Goal: Complete application form

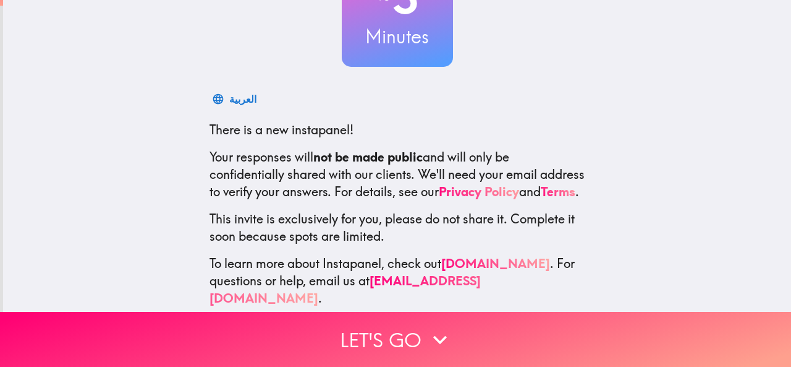
scroll to position [147, 0]
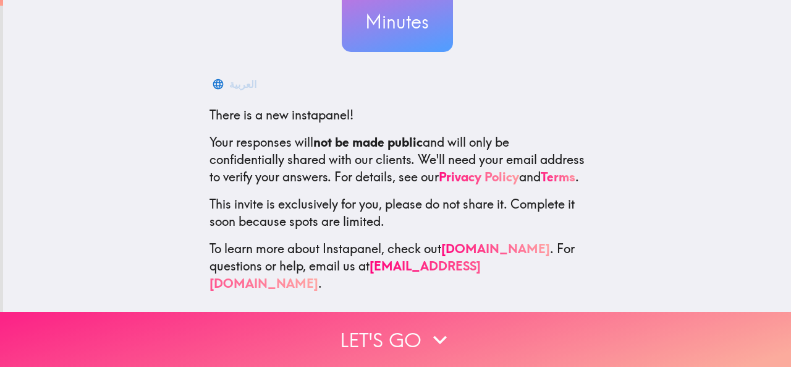
click at [310, 330] on button "Let's go" at bounding box center [395, 339] width 791 height 55
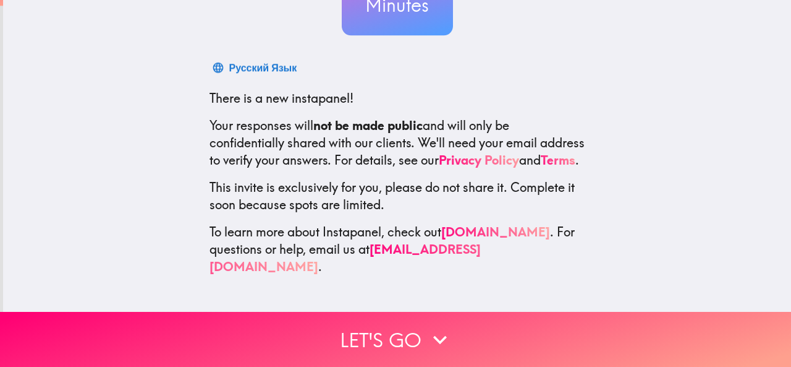
scroll to position [0, 0]
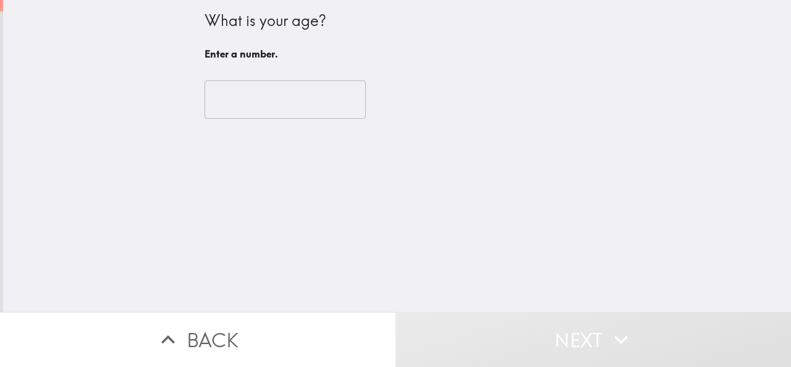
click at [234, 92] on input "number" at bounding box center [285, 99] width 161 height 38
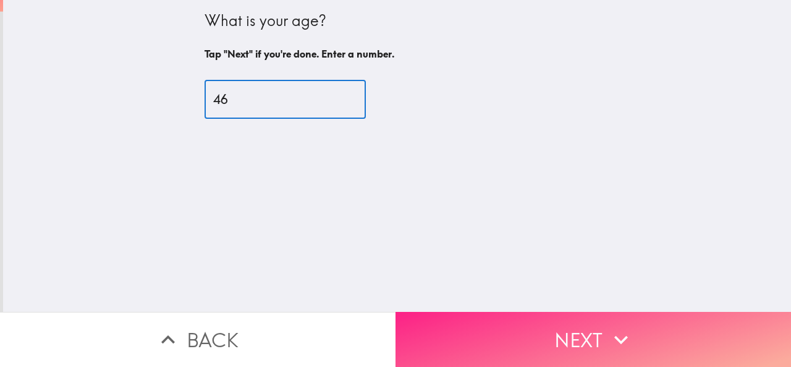
type input "46"
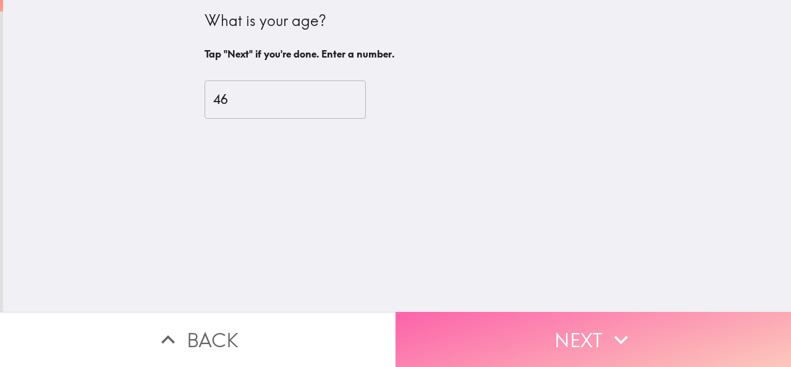
click at [563, 338] on button "Next" at bounding box center [594, 339] width 396 height 55
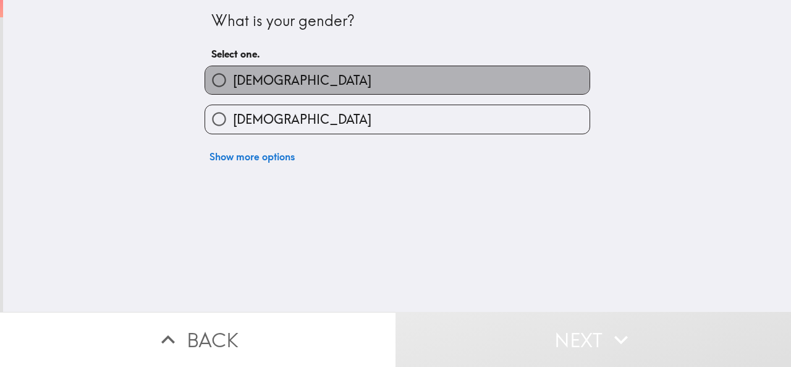
click at [275, 82] on label "[DEMOGRAPHIC_DATA]" at bounding box center [397, 80] width 385 height 28
click at [233, 82] on input "[DEMOGRAPHIC_DATA]" at bounding box center [219, 80] width 28 height 28
radio input "true"
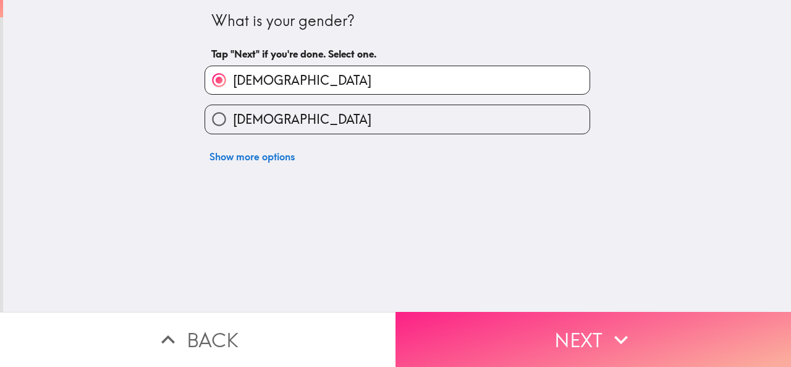
click at [608, 339] on icon "button" at bounding box center [621, 339] width 27 height 27
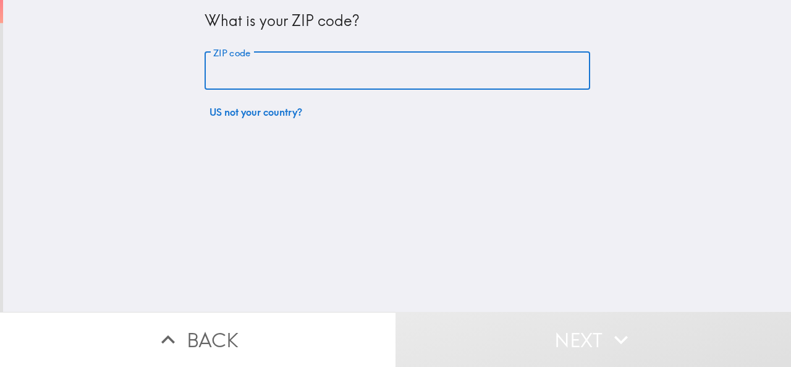
click at [277, 67] on input "ZIP code" at bounding box center [398, 71] width 386 height 38
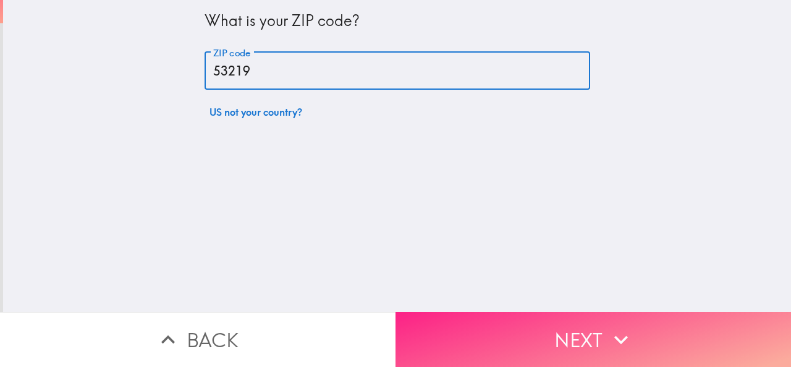
type input "53219"
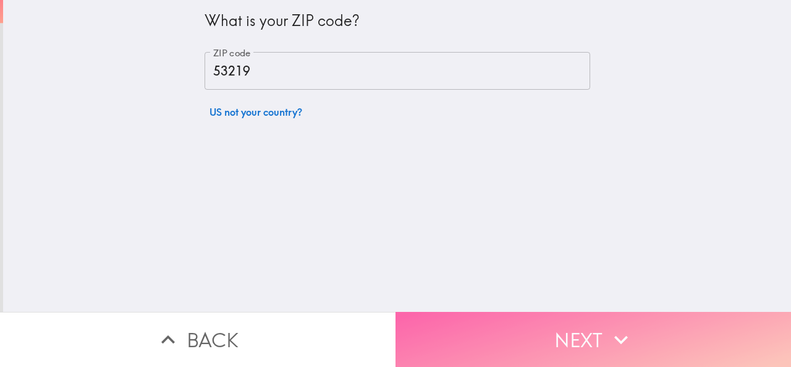
click at [521, 320] on button "Next" at bounding box center [594, 339] width 396 height 55
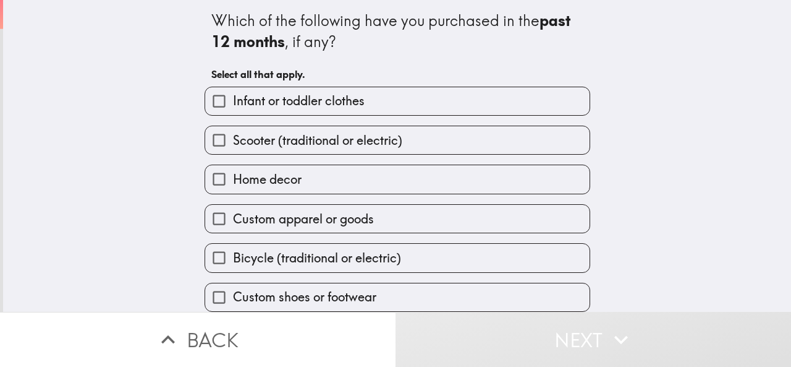
click at [322, 103] on span "Infant or toddler clothes" at bounding box center [299, 100] width 132 height 17
click at [233, 103] on input "Infant or toddler clothes" at bounding box center [219, 101] width 28 height 28
checkbox input "true"
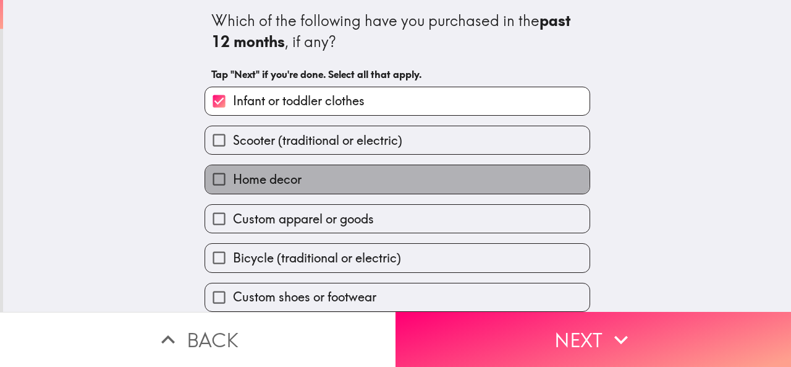
click at [292, 176] on span "Home decor" at bounding box center [267, 179] width 69 height 17
click at [233, 176] on input "Home decor" at bounding box center [219, 179] width 28 height 28
checkbox input "true"
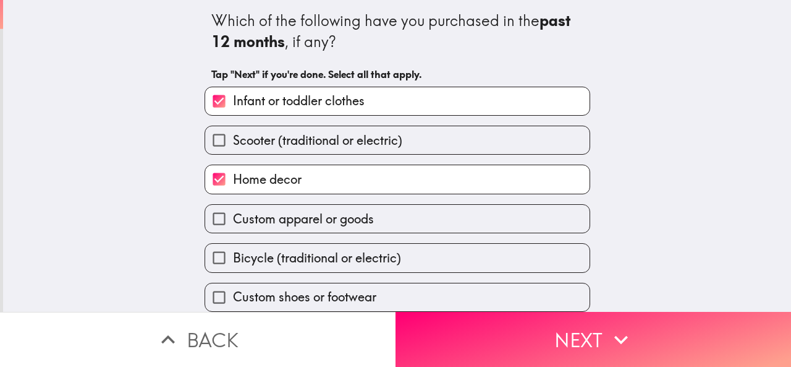
click at [309, 234] on div "Bicycle (traditional or electric)" at bounding box center [393, 252] width 396 height 39
click at [309, 219] on span "Custom apparel or goods" at bounding box center [303, 218] width 141 height 17
click at [233, 219] on input "Custom apparel or goods" at bounding box center [219, 219] width 28 height 28
checkbox input "true"
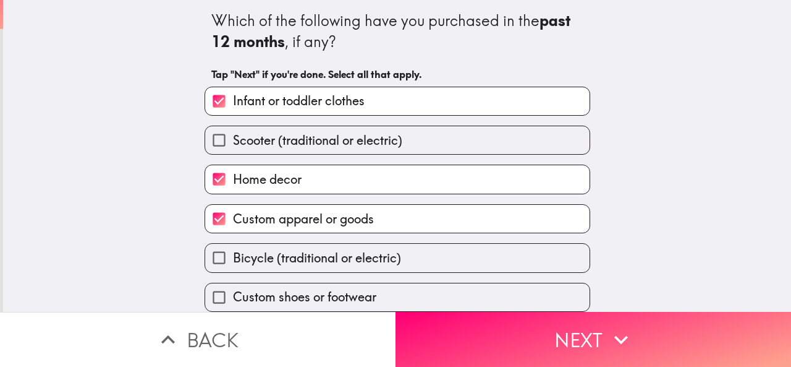
scroll to position [91, 0]
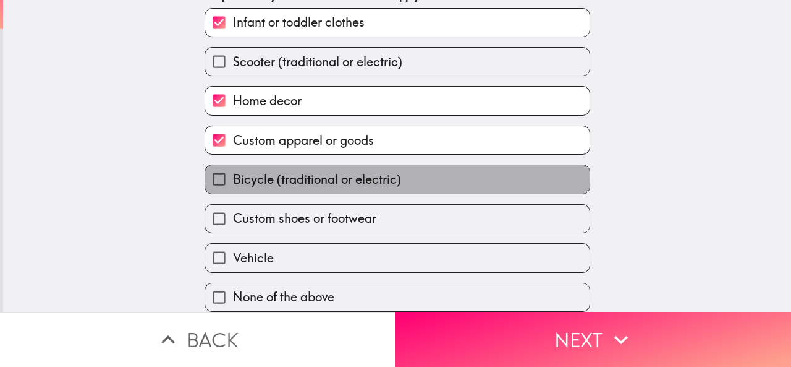
drag, startPoint x: 310, startPoint y: 171, endPoint x: 311, endPoint y: 202, distance: 30.3
click at [310, 171] on span "Bicycle (traditional or electric)" at bounding box center [317, 179] width 168 height 17
click at [233, 171] on input "Bicycle (traditional or electric)" at bounding box center [219, 179] width 28 height 28
checkbox input "true"
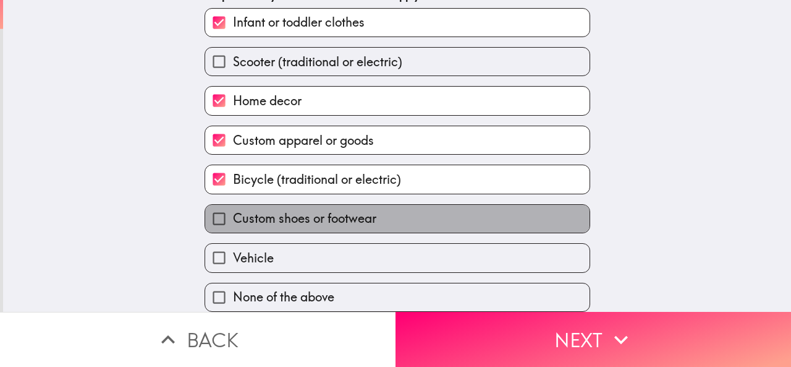
click at [309, 210] on span "Custom shoes or footwear" at bounding box center [304, 218] width 143 height 17
click at [233, 205] on input "Custom shoes or footwear" at bounding box center [219, 219] width 28 height 28
checkbox input "true"
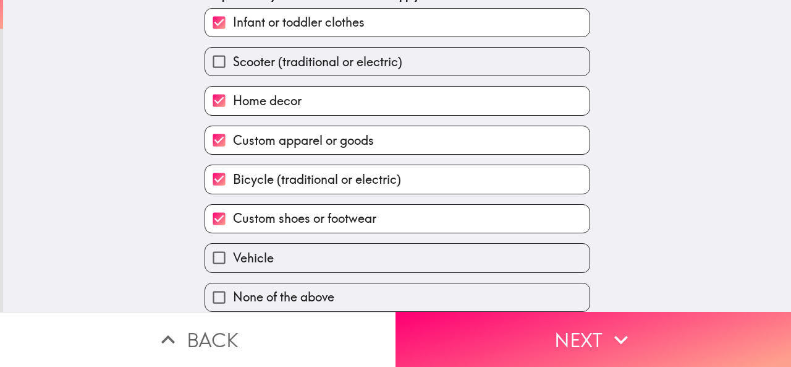
click at [313, 245] on label "Vehicle" at bounding box center [397, 258] width 385 height 28
click at [233, 245] on input "Vehicle" at bounding box center [219, 258] width 28 height 28
checkbox input "true"
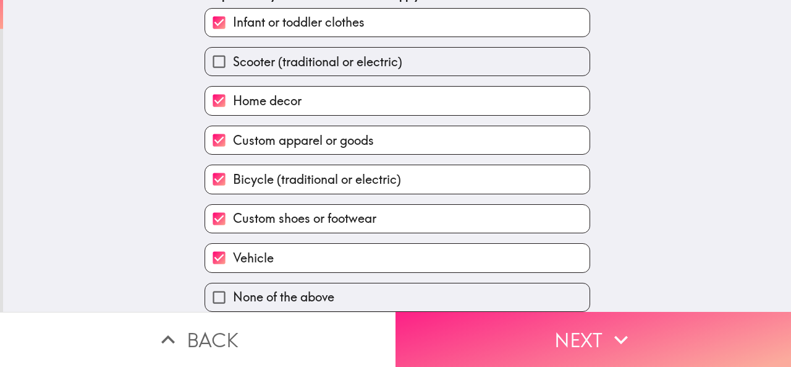
click at [449, 317] on button "Next" at bounding box center [594, 339] width 396 height 55
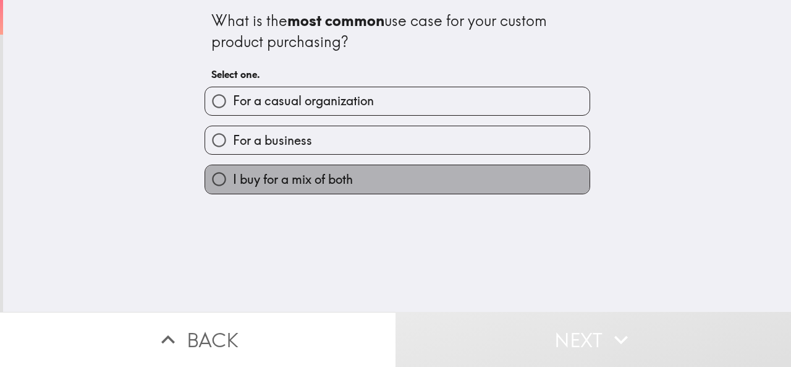
click at [291, 182] on span "I buy for a mix of both" at bounding box center [293, 179] width 120 height 17
click at [233, 182] on input "I buy for a mix of both" at bounding box center [219, 179] width 28 height 28
radio input "true"
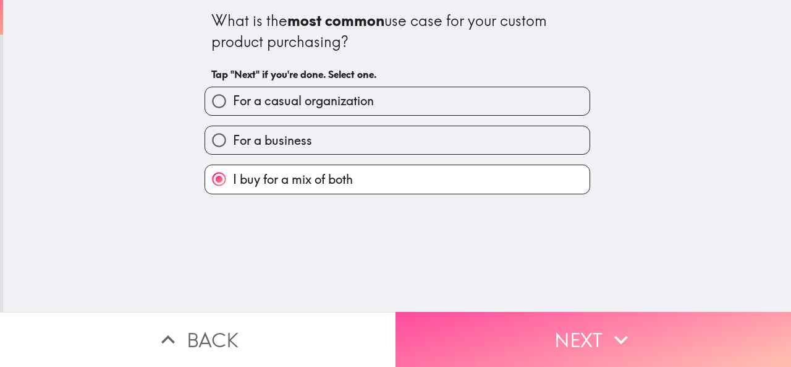
click at [555, 332] on button "Next" at bounding box center [594, 339] width 396 height 55
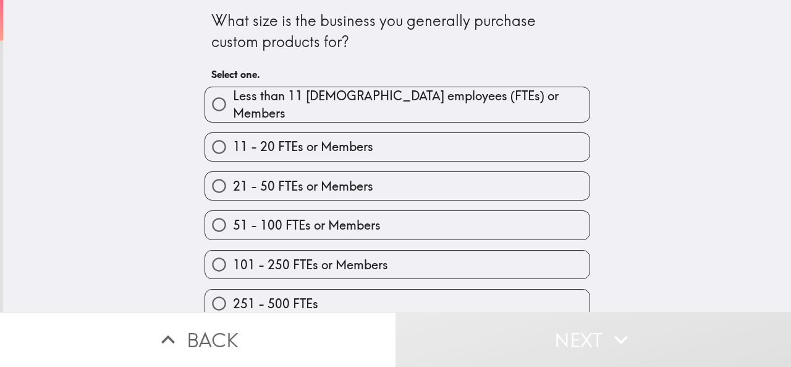
click at [326, 257] on span "101 - 250 FTEs or Members" at bounding box center [310, 264] width 155 height 17
click at [233, 257] on input "101 - 250 FTEs or Members" at bounding box center [219, 264] width 28 height 28
radio input "true"
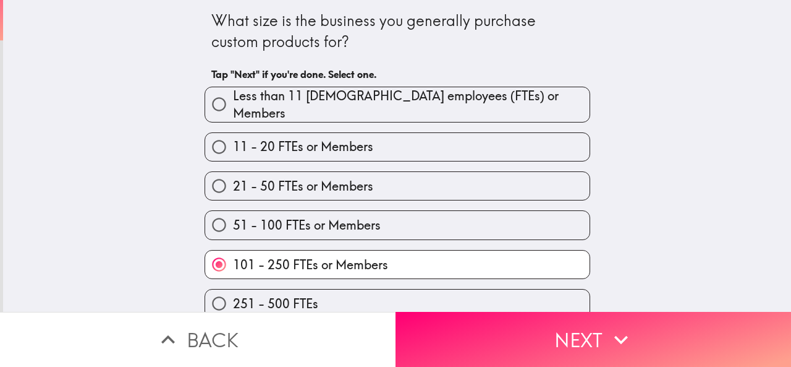
scroll to position [51, 0]
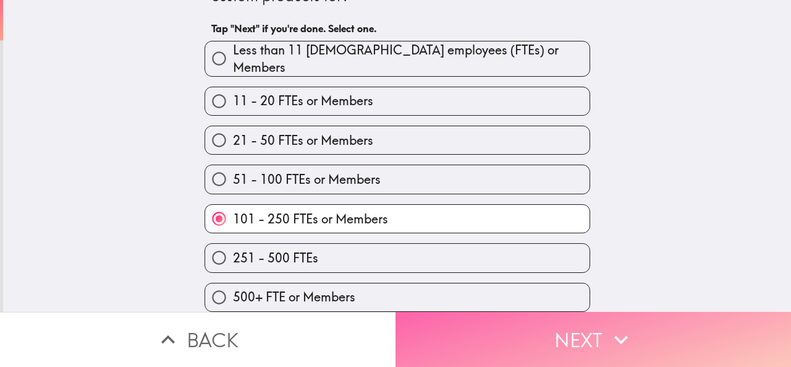
click at [521, 312] on button "Next" at bounding box center [594, 339] width 396 height 55
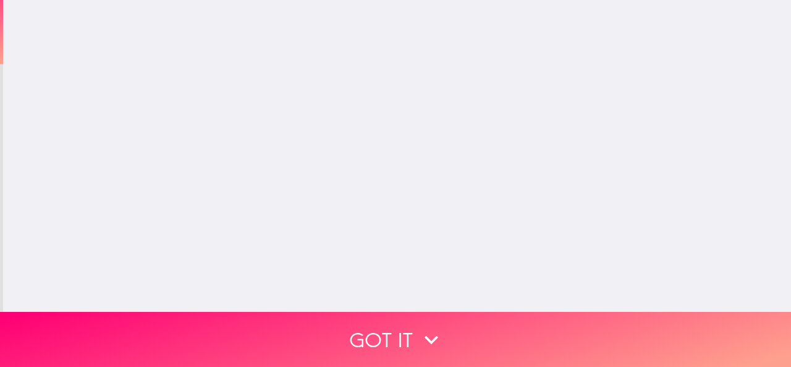
scroll to position [0, 0]
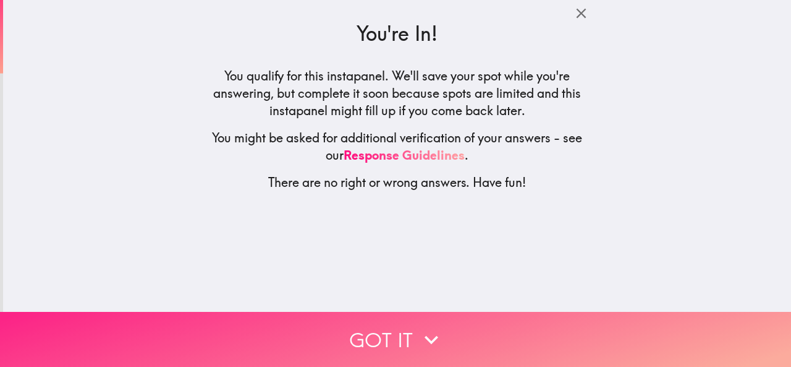
click at [439, 328] on icon "button" at bounding box center [431, 339] width 27 height 27
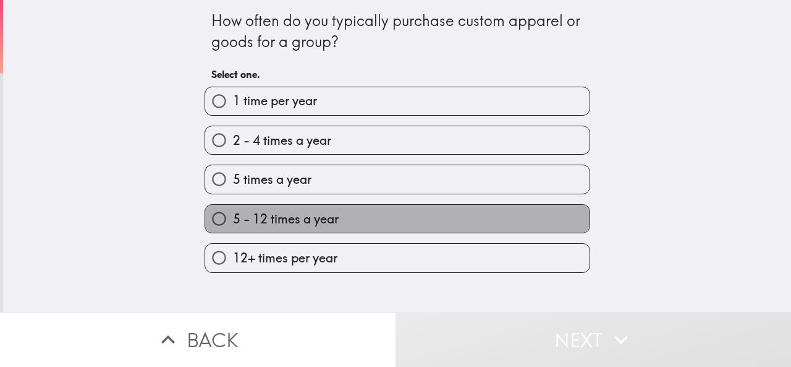
click at [375, 227] on label "5 - 12 times a year" at bounding box center [397, 219] width 385 height 28
click at [233, 227] on input "5 - 12 times a year" at bounding box center [219, 219] width 28 height 28
radio input "true"
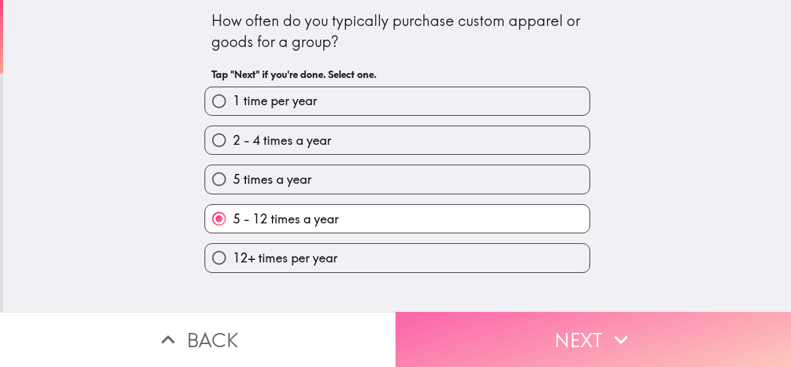
click at [518, 323] on button "Next" at bounding box center [594, 339] width 396 height 55
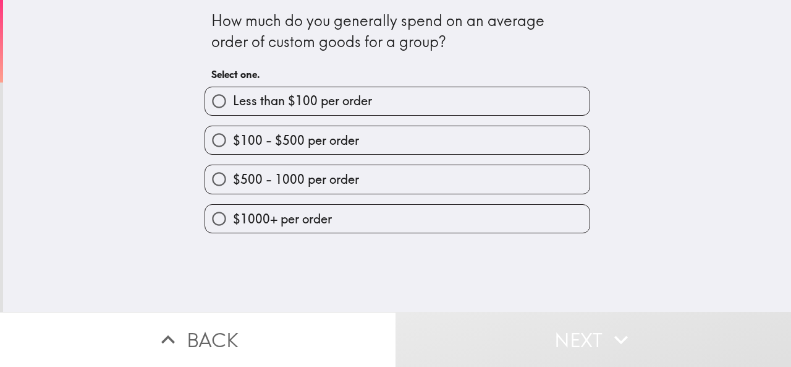
click at [367, 184] on label "$500 - 1000 per order" at bounding box center [397, 179] width 385 height 28
click at [233, 184] on input "$500 - 1000 per order" at bounding box center [219, 179] width 28 height 28
radio input "true"
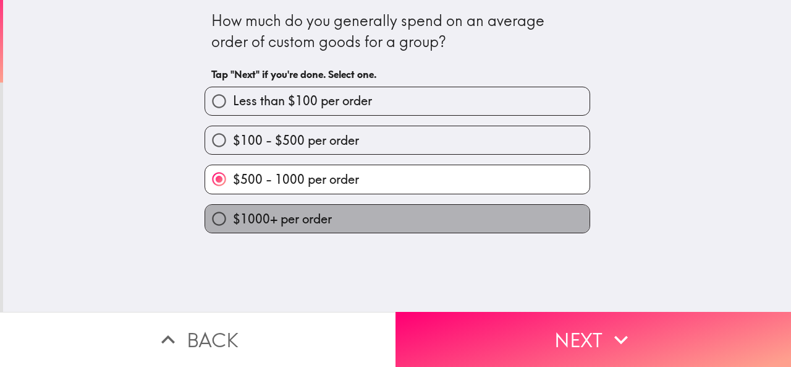
click at [341, 222] on label "$1000+ per order" at bounding box center [397, 219] width 385 height 28
click at [233, 222] on input "$1000+ per order" at bounding box center [219, 219] width 28 height 28
radio input "true"
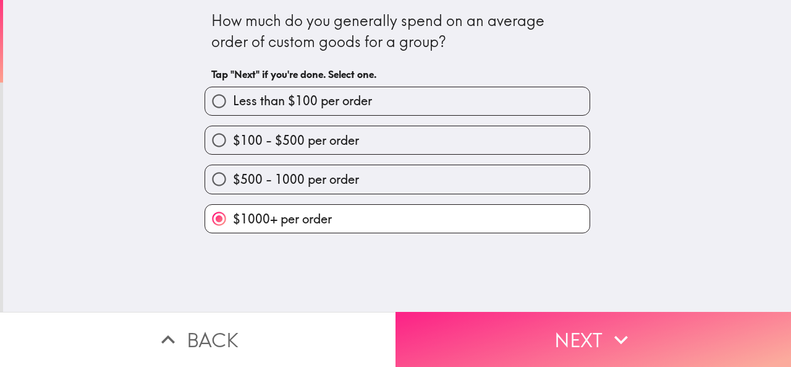
click at [532, 339] on button "Next" at bounding box center [594, 339] width 396 height 55
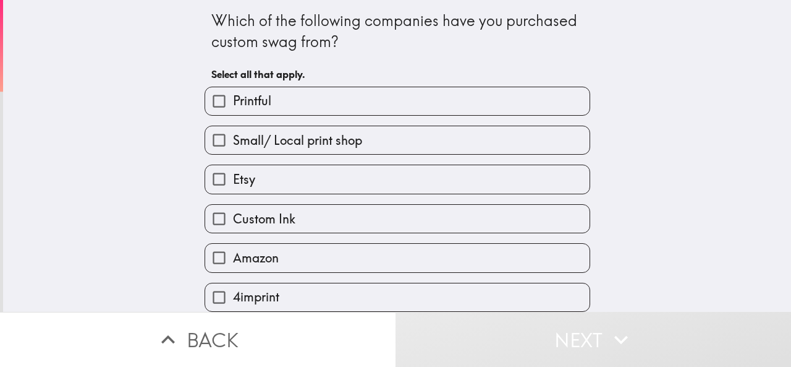
scroll to position [91, 0]
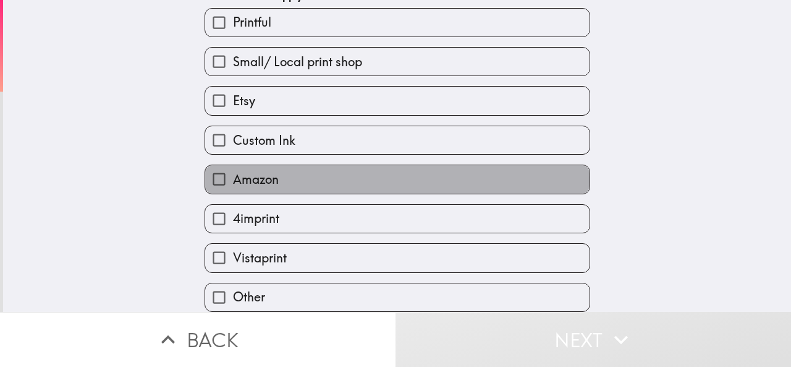
click at [260, 171] on span "Amazon" at bounding box center [256, 179] width 46 height 17
click at [233, 170] on input "Amazon" at bounding box center [219, 179] width 28 height 28
checkbox input "true"
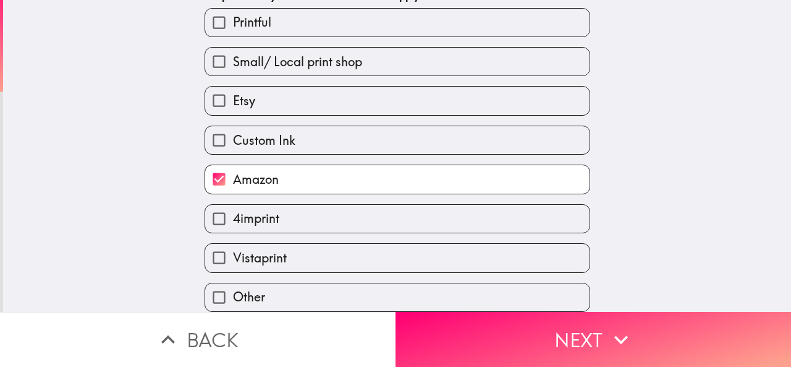
scroll to position [0, 0]
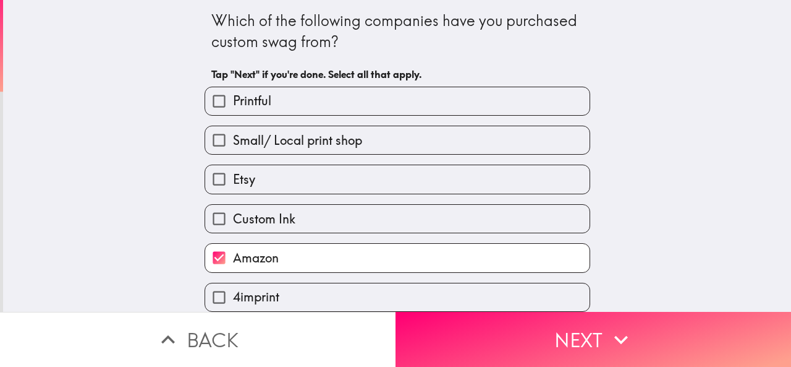
click at [271, 197] on div "Custom Ink" at bounding box center [393, 213] width 396 height 39
click at [288, 180] on label "Etsy" at bounding box center [397, 179] width 385 height 28
click at [233, 180] on input "Etsy" at bounding box center [219, 179] width 28 height 28
checkbox input "true"
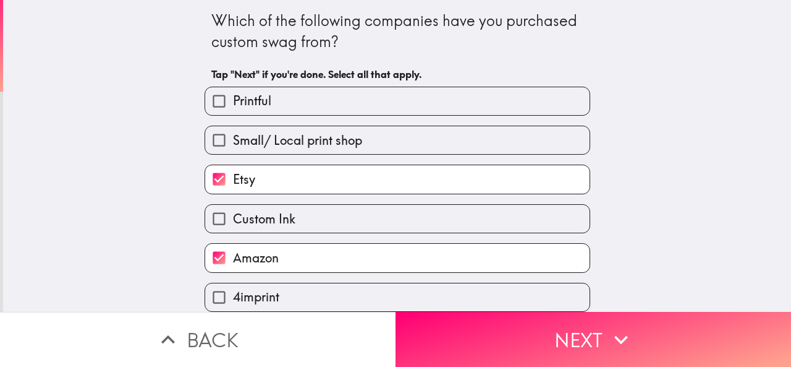
scroll to position [91, 0]
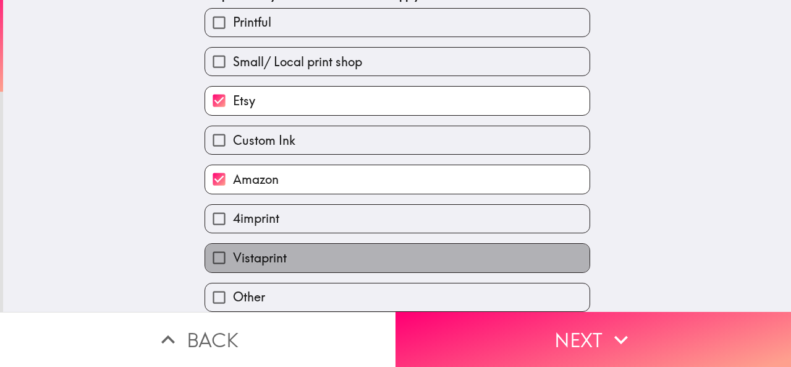
click at [263, 249] on span "Vistaprint" at bounding box center [260, 257] width 54 height 17
click at [233, 245] on input "Vistaprint" at bounding box center [219, 258] width 28 height 28
checkbox input "true"
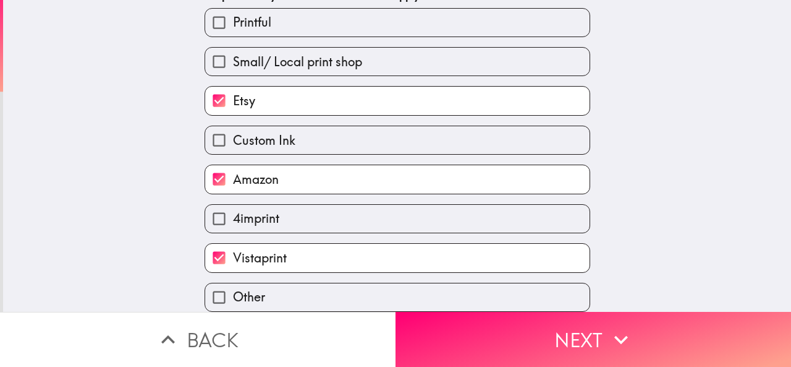
scroll to position [0, 0]
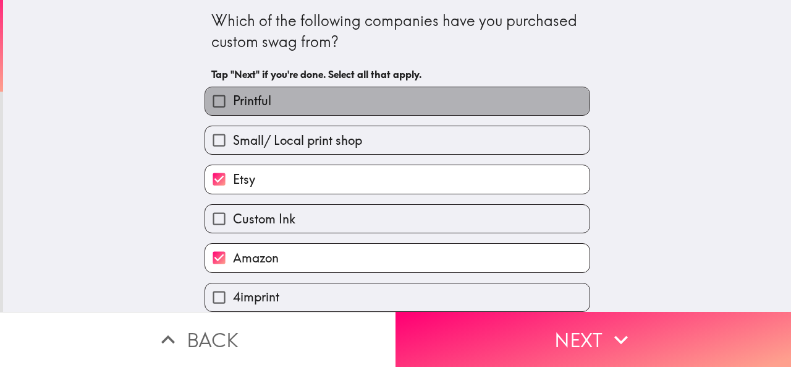
click at [262, 104] on label "Printful" at bounding box center [397, 101] width 385 height 28
click at [233, 104] on input "Printful" at bounding box center [219, 101] width 28 height 28
checkbox input "true"
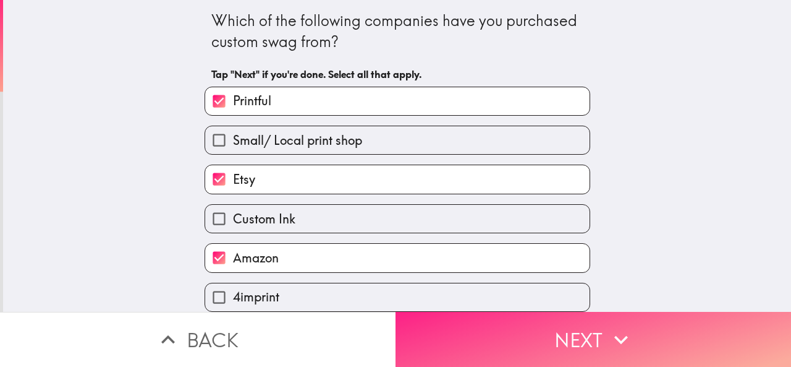
click at [528, 320] on button "Next" at bounding box center [594, 339] width 396 height 55
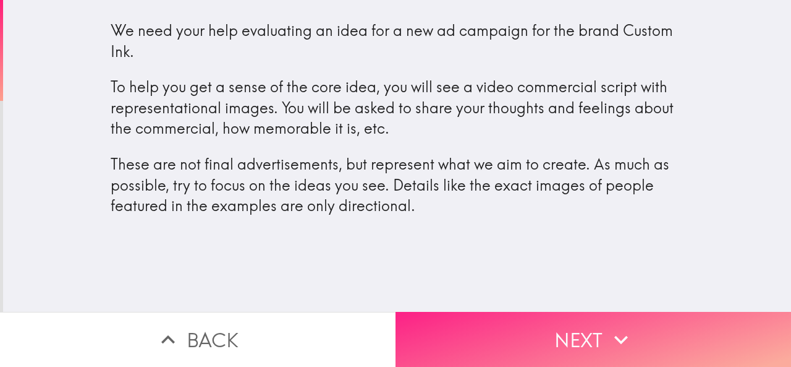
click at [559, 312] on button "Next" at bounding box center [594, 339] width 396 height 55
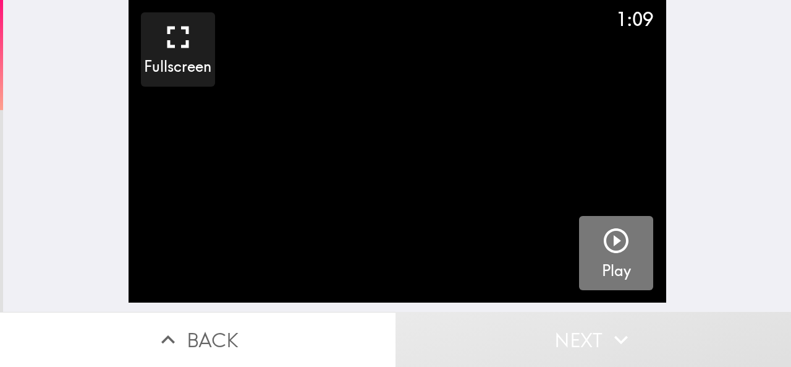
click at [604, 247] on icon "button" at bounding box center [616, 240] width 25 height 25
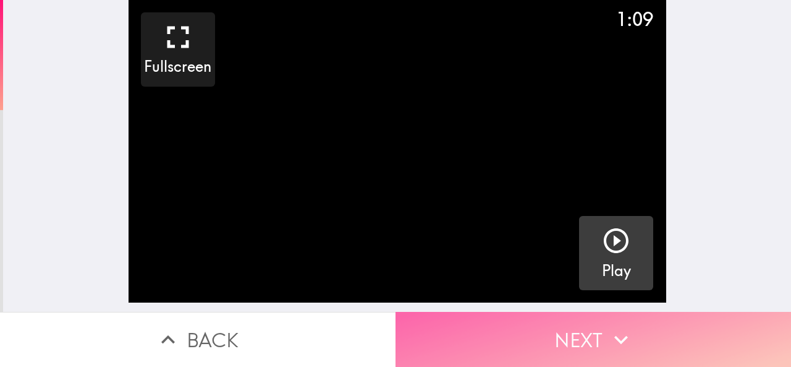
click at [598, 320] on button "Next" at bounding box center [594, 339] width 396 height 55
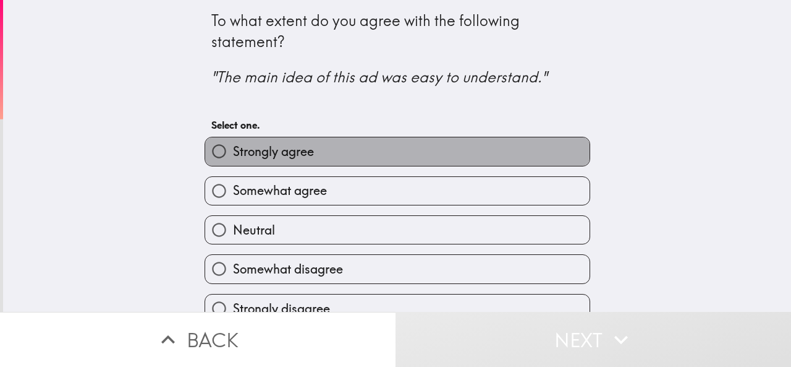
click at [295, 158] on span "Strongly agree" at bounding box center [273, 151] width 81 height 17
click at [233, 158] on input "Strongly agree" at bounding box center [219, 151] width 28 height 28
radio input "true"
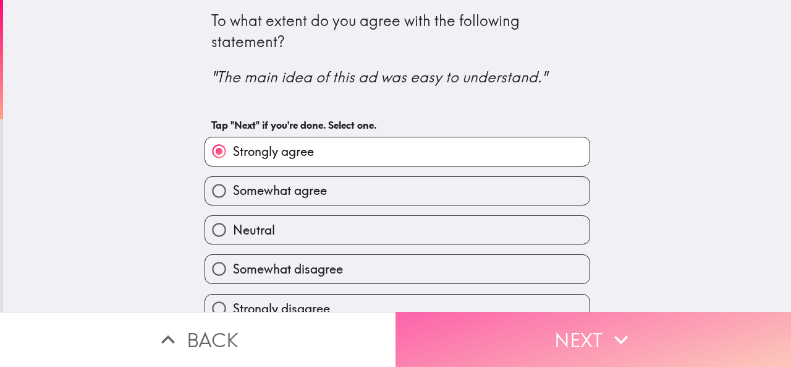
click at [500, 339] on button "Next" at bounding box center [594, 339] width 396 height 55
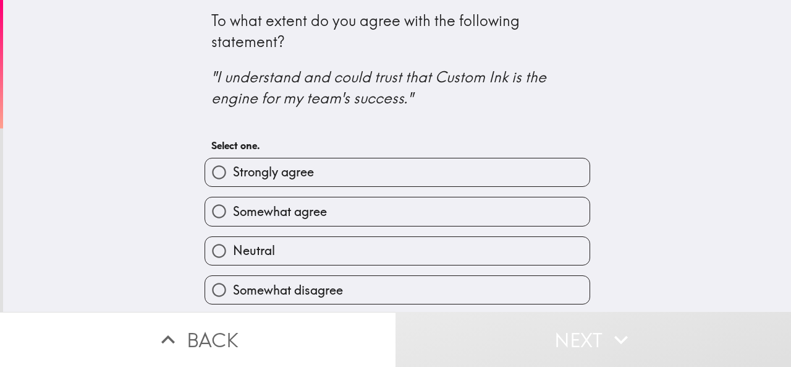
click at [310, 217] on span "Somewhat agree" at bounding box center [280, 211] width 94 height 17
click at [233, 217] on input "Somewhat agree" at bounding box center [219, 211] width 28 height 28
radio input "true"
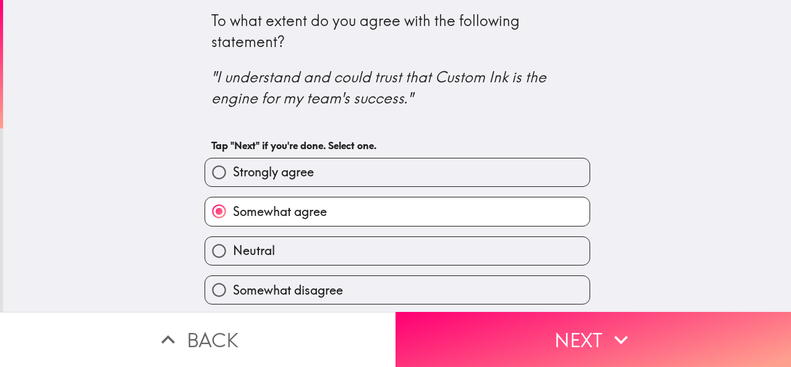
scroll to position [43, 0]
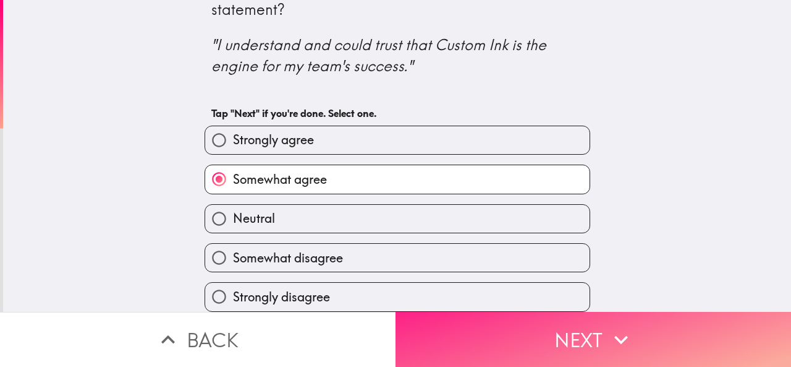
click at [527, 339] on button "Next" at bounding box center [594, 339] width 396 height 55
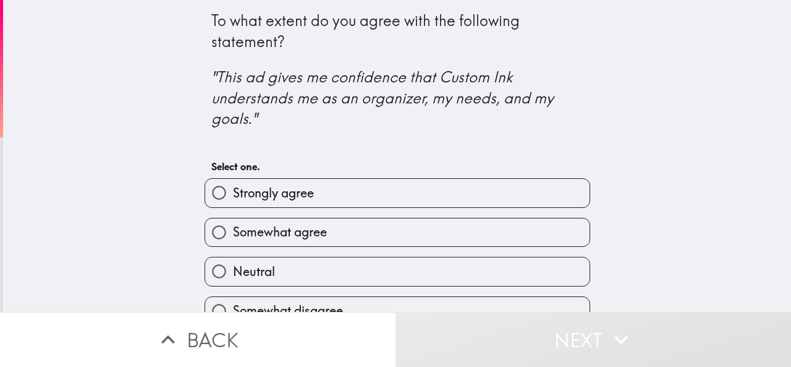
click at [247, 197] on span "Strongly agree" at bounding box center [273, 192] width 81 height 17
click at [233, 197] on input "Strongly agree" at bounding box center [219, 193] width 28 height 28
radio input "true"
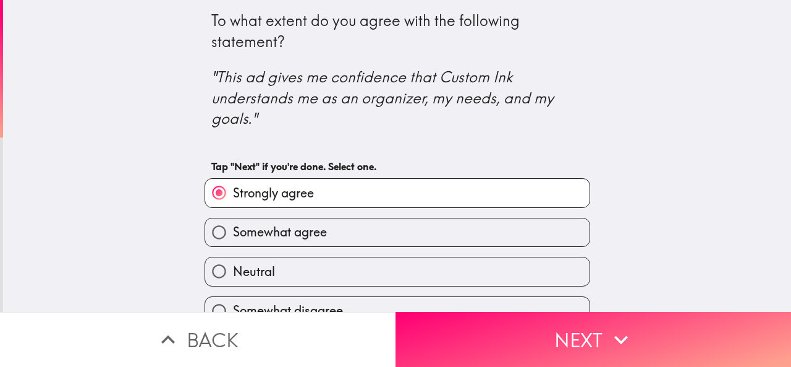
scroll to position [64, 0]
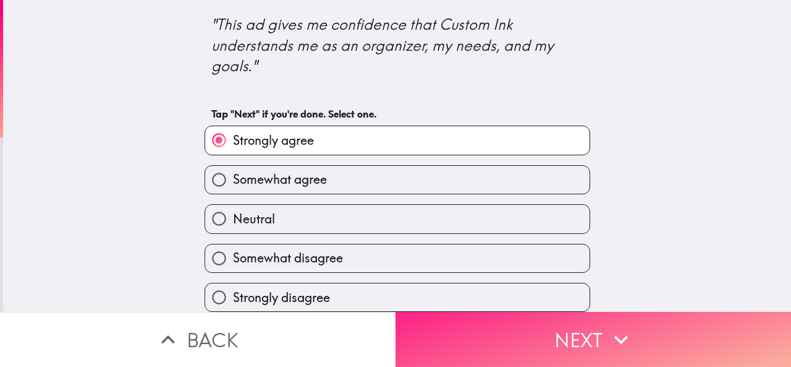
click at [542, 339] on button "Next" at bounding box center [594, 339] width 396 height 55
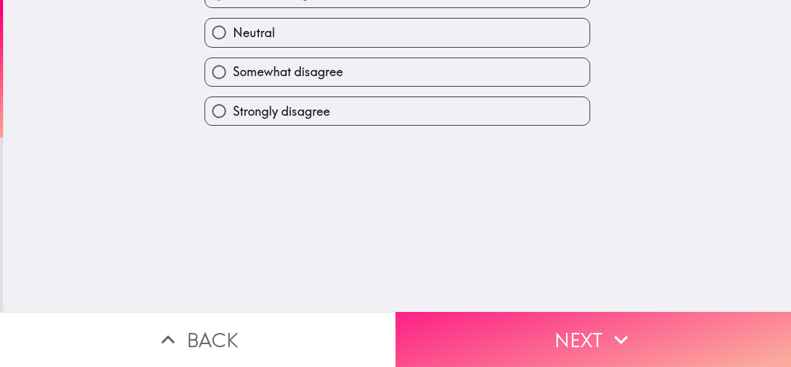
scroll to position [0, 0]
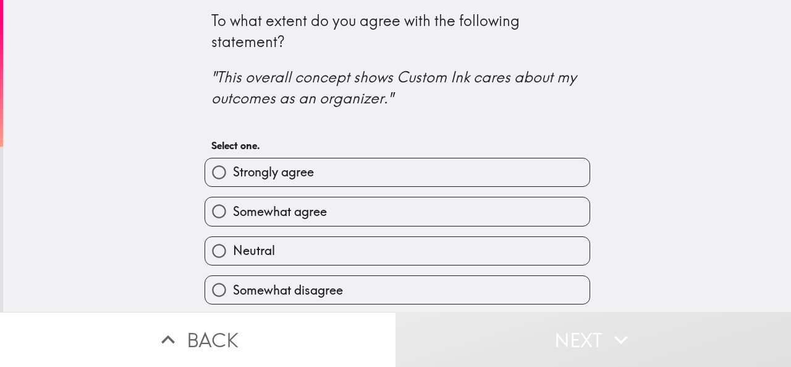
click at [289, 212] on span "Somewhat agree" at bounding box center [280, 211] width 94 height 17
click at [233, 212] on input "Somewhat agree" at bounding box center [219, 211] width 28 height 28
radio input "true"
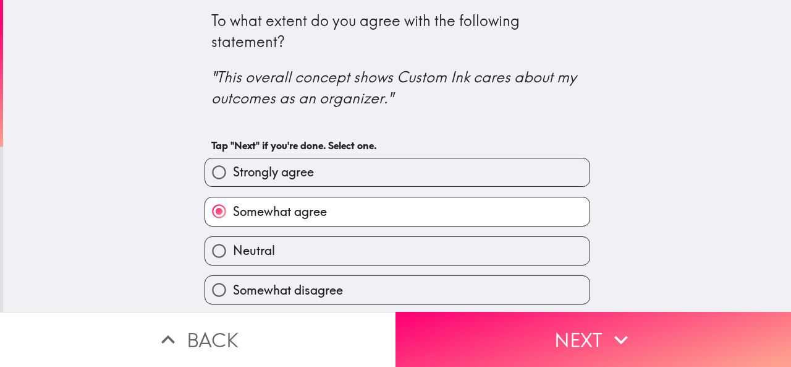
scroll to position [43, 0]
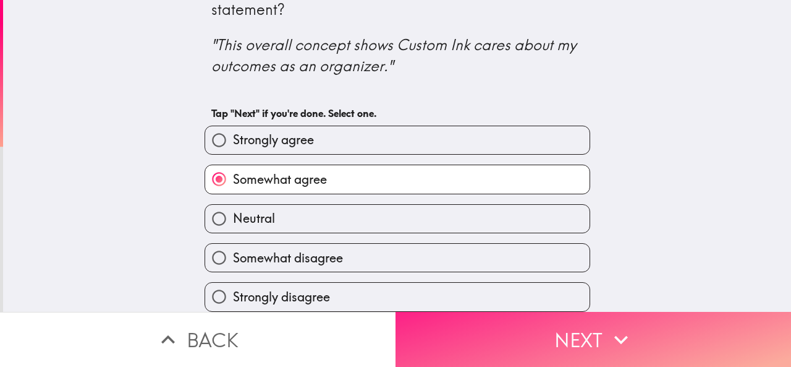
click at [534, 327] on button "Next" at bounding box center [594, 339] width 396 height 55
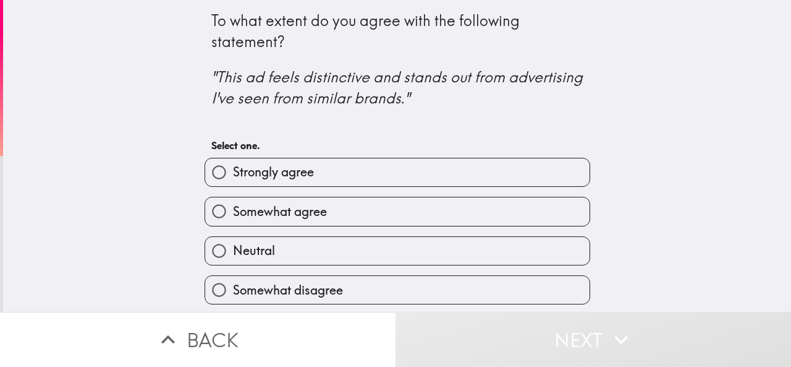
click at [266, 183] on label "Strongly agree" at bounding box center [397, 172] width 385 height 28
click at [233, 183] on input "Strongly agree" at bounding box center [219, 172] width 28 height 28
radio input "true"
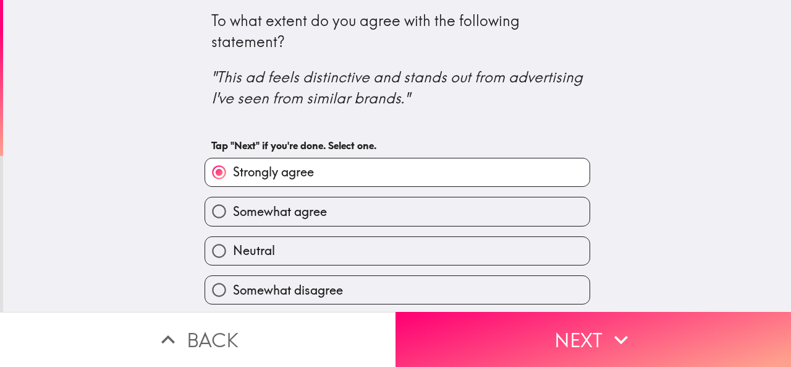
scroll to position [43, 0]
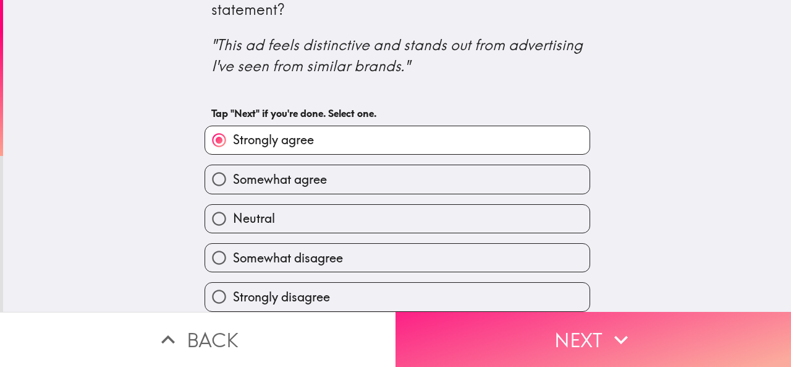
click at [491, 326] on button "Next" at bounding box center [594, 339] width 396 height 55
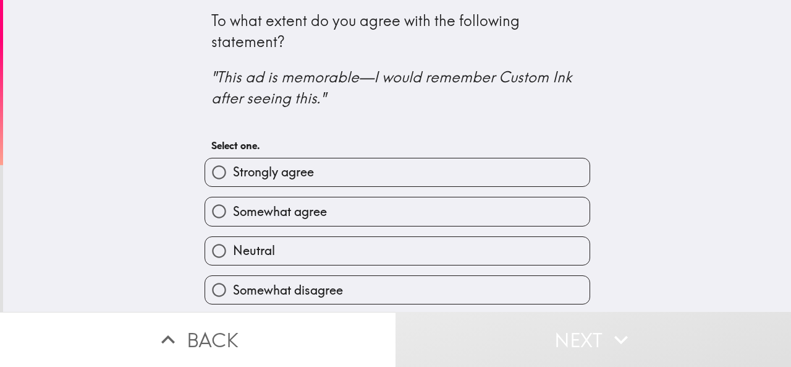
click at [332, 208] on label "Somewhat agree" at bounding box center [397, 211] width 385 height 28
click at [233, 208] on input "Somewhat agree" at bounding box center [219, 211] width 28 height 28
radio input "true"
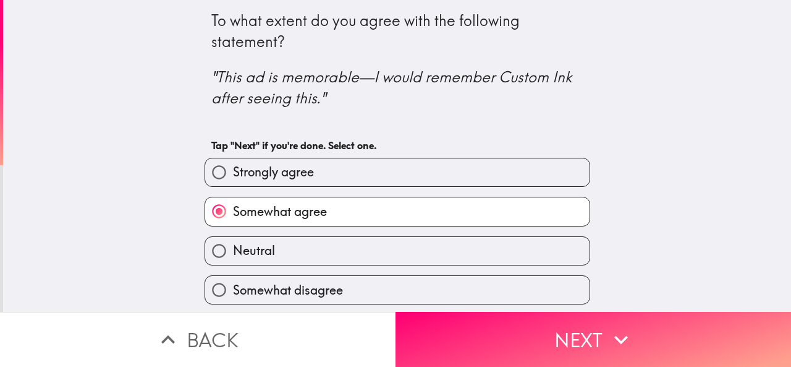
scroll to position [43, 0]
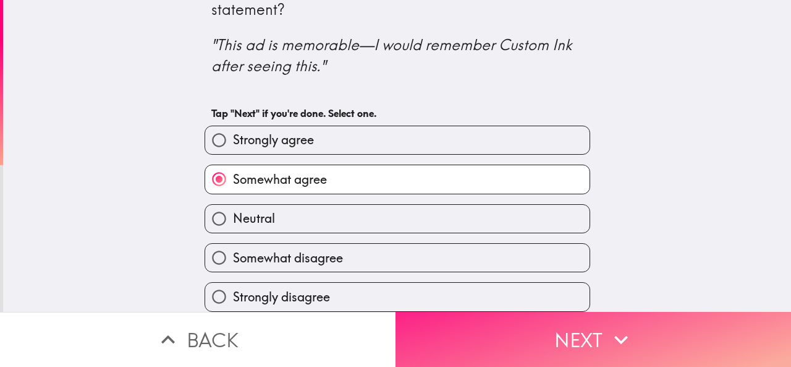
click at [562, 332] on button "Next" at bounding box center [594, 339] width 396 height 55
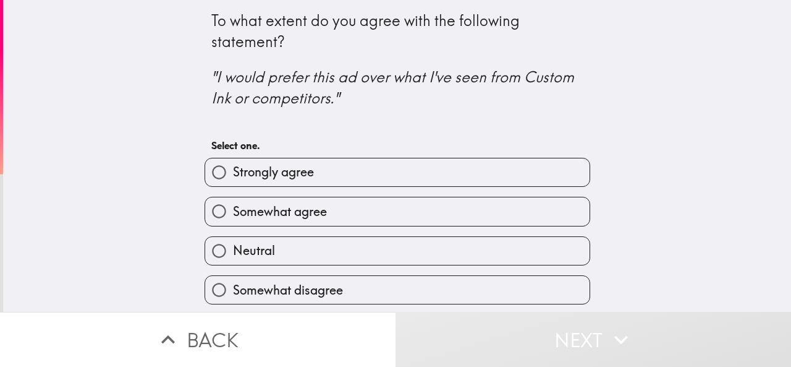
click at [305, 171] on span "Strongly agree" at bounding box center [273, 171] width 81 height 17
click at [233, 171] on input "Strongly agree" at bounding box center [219, 172] width 28 height 28
radio input "true"
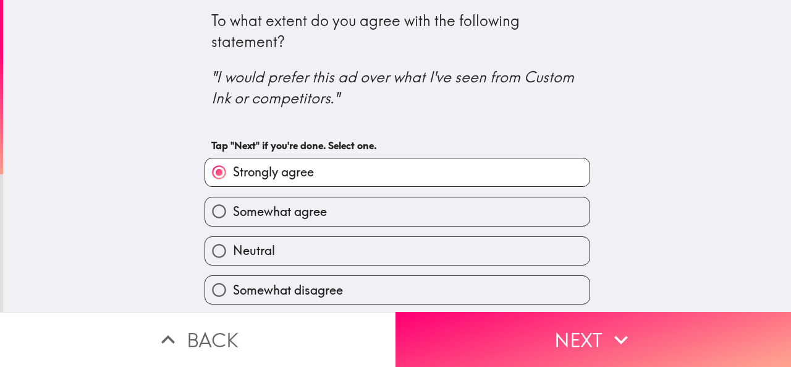
scroll to position [43, 0]
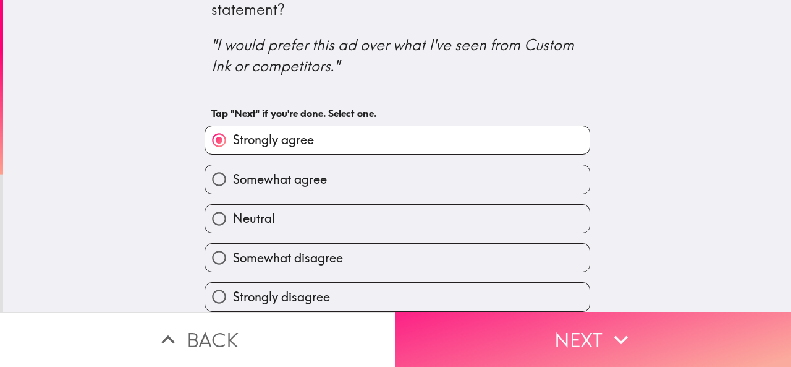
click at [587, 338] on button "Next" at bounding box center [594, 339] width 396 height 55
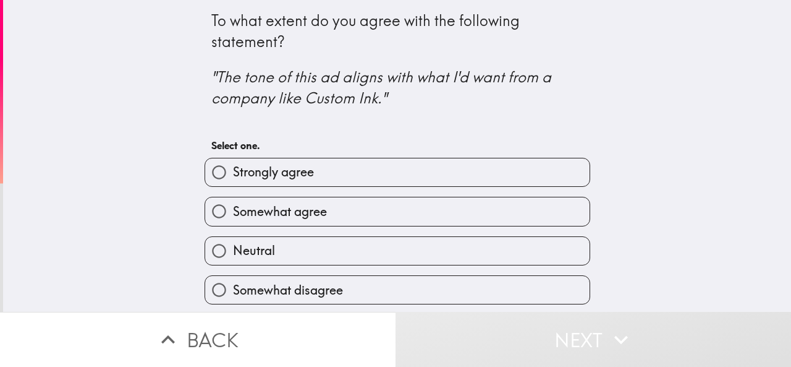
scroll to position [43, 0]
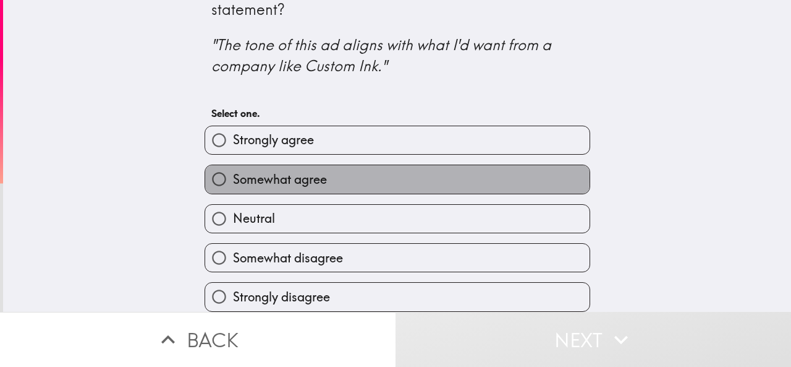
click at [288, 171] on span "Somewhat agree" at bounding box center [280, 179] width 94 height 17
click at [233, 168] on input "Somewhat agree" at bounding box center [219, 179] width 28 height 28
radio input "true"
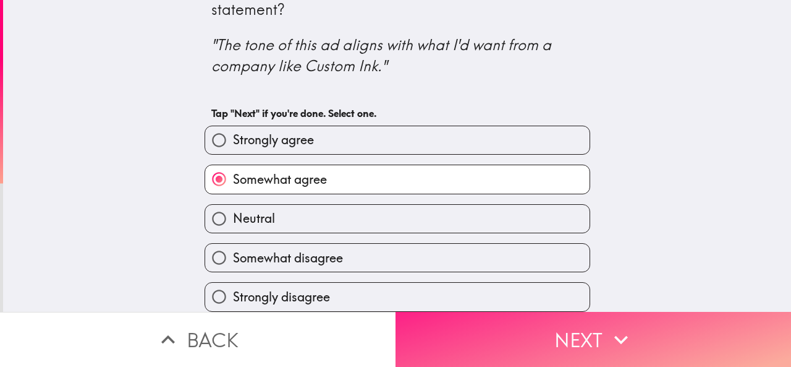
click at [574, 334] on button "Next" at bounding box center [594, 339] width 396 height 55
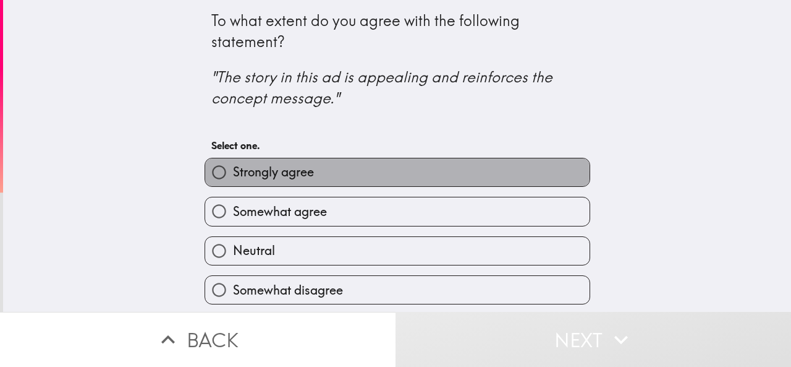
click at [273, 175] on span "Strongly agree" at bounding box center [273, 171] width 81 height 17
click at [233, 175] on input "Strongly agree" at bounding box center [219, 172] width 28 height 28
radio input "true"
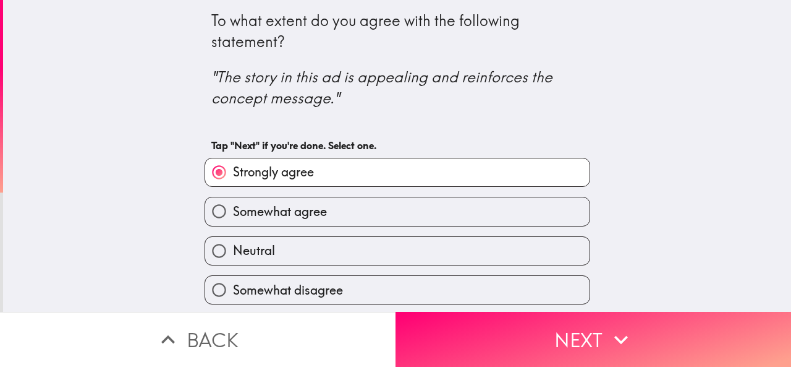
scroll to position [43, 0]
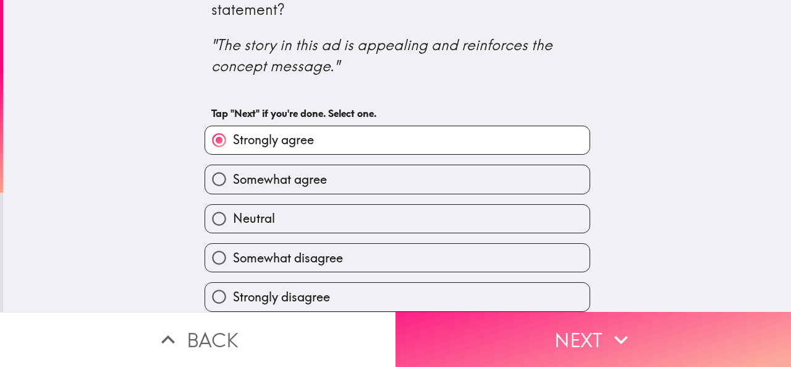
click at [564, 348] on button "Next" at bounding box center [594, 339] width 396 height 55
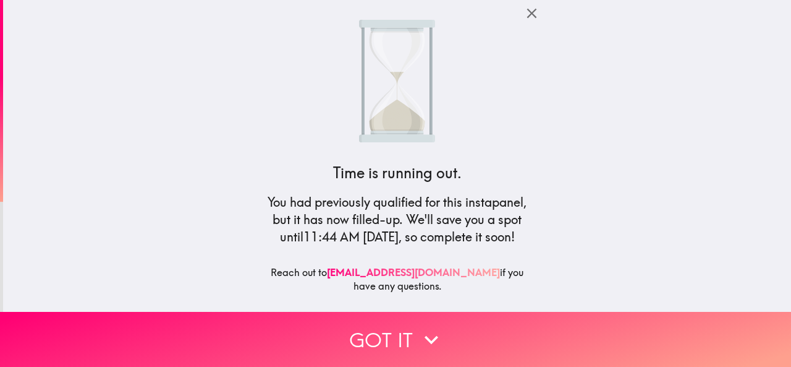
scroll to position [10, 0]
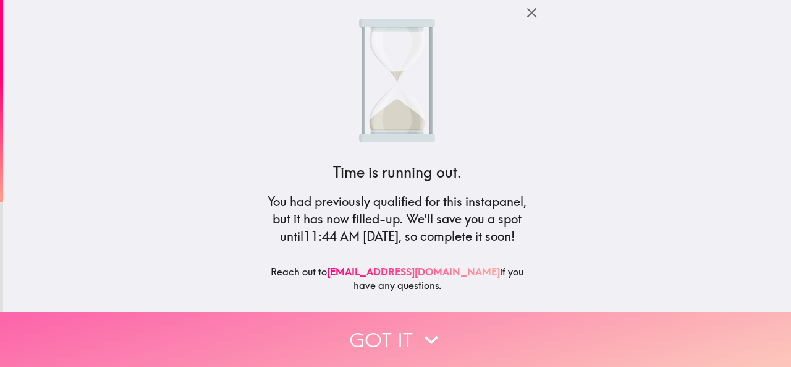
click at [407, 319] on button "Got it" at bounding box center [395, 339] width 791 height 55
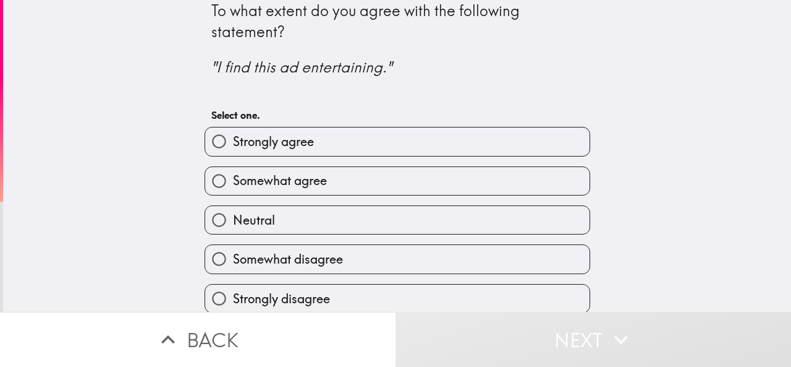
click at [271, 137] on span "Strongly agree" at bounding box center [273, 141] width 81 height 17
click at [233, 137] on input "Strongly agree" at bounding box center [219, 141] width 28 height 28
radio input "true"
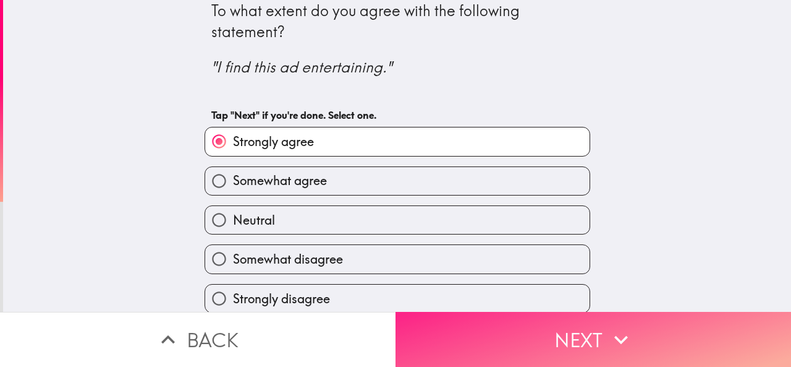
click at [577, 331] on button "Next" at bounding box center [594, 339] width 396 height 55
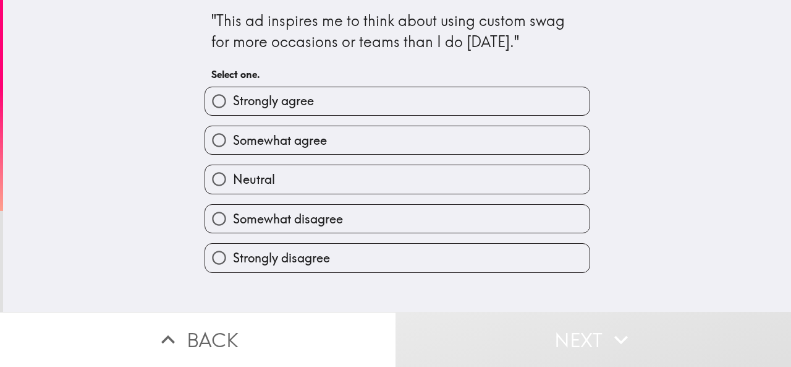
click at [291, 147] on span "Somewhat agree" at bounding box center [280, 140] width 94 height 17
click at [233, 147] on input "Somewhat agree" at bounding box center [219, 140] width 28 height 28
radio input "true"
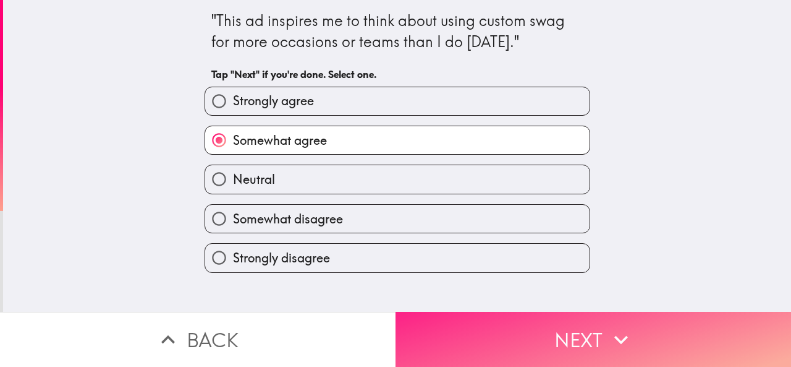
click at [540, 336] on button "Next" at bounding box center [594, 339] width 396 height 55
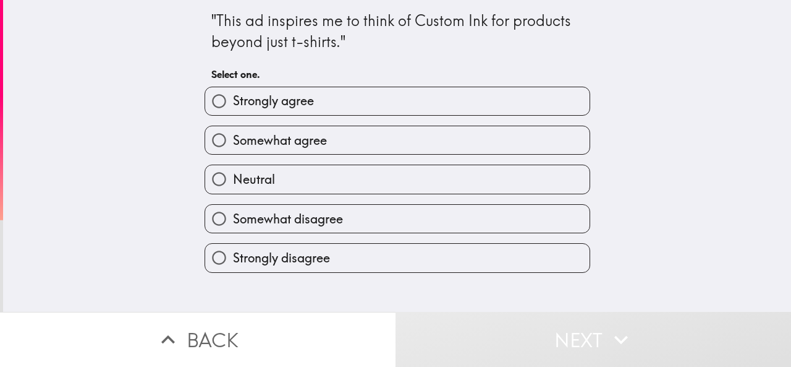
click at [322, 110] on label "Strongly agree" at bounding box center [397, 101] width 385 height 28
click at [233, 110] on input "Strongly agree" at bounding box center [219, 101] width 28 height 28
radio input "true"
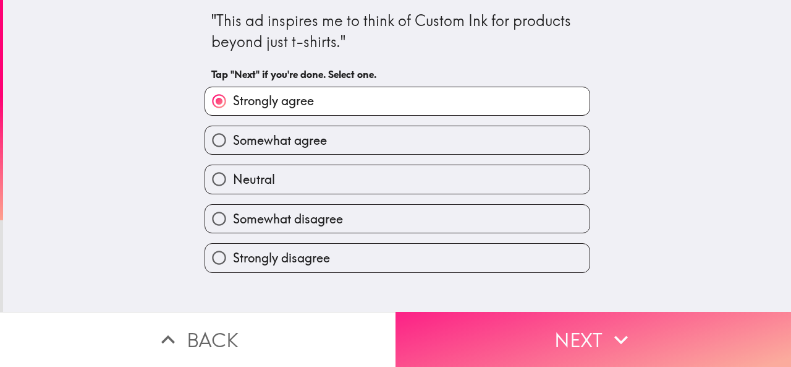
click at [608, 330] on icon "button" at bounding box center [621, 339] width 27 height 27
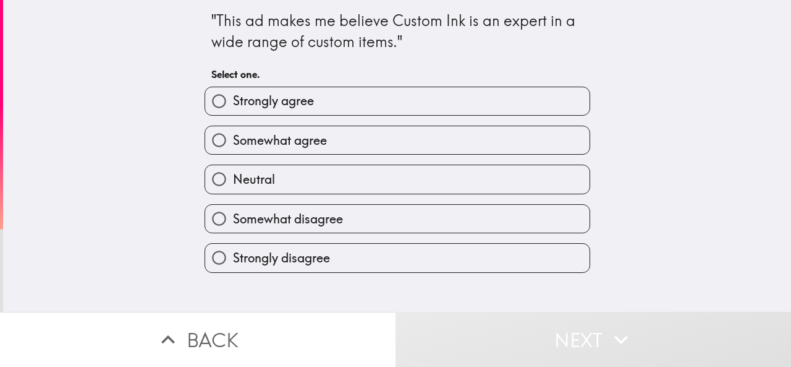
click at [284, 144] on span "Somewhat agree" at bounding box center [280, 140] width 94 height 17
click at [233, 144] on input "Somewhat agree" at bounding box center [219, 140] width 28 height 28
radio input "true"
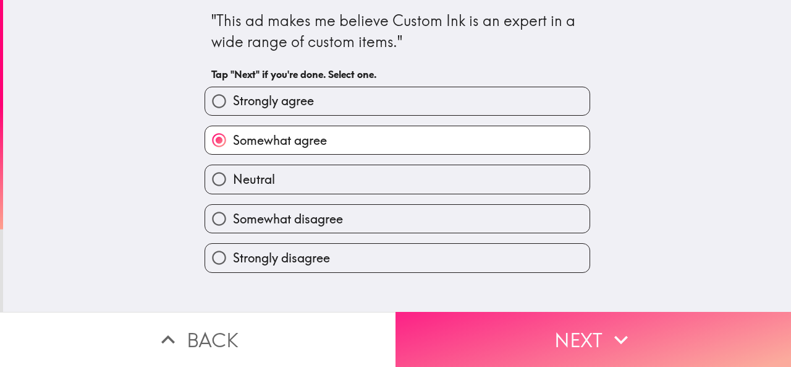
click at [568, 320] on button "Next" at bounding box center [594, 339] width 396 height 55
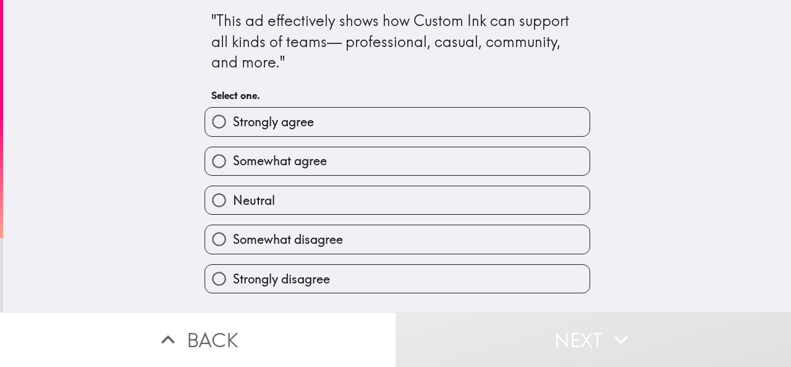
click at [388, 131] on label "Strongly agree" at bounding box center [397, 122] width 385 height 28
click at [233, 131] on input "Strongly agree" at bounding box center [219, 122] width 28 height 28
radio input "true"
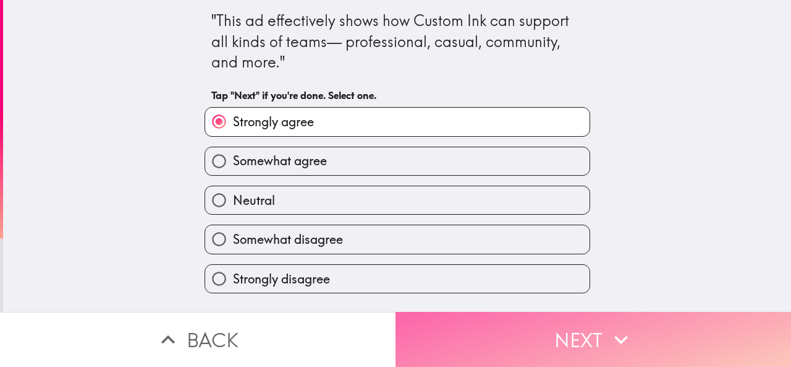
click at [610, 326] on icon "button" at bounding box center [621, 339] width 27 height 27
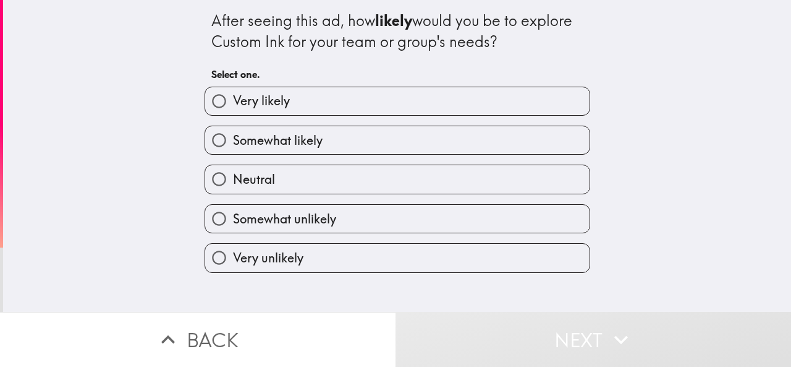
click at [291, 114] on label "Very likely" at bounding box center [397, 101] width 385 height 28
click at [233, 114] on input "Very likely" at bounding box center [219, 101] width 28 height 28
radio input "true"
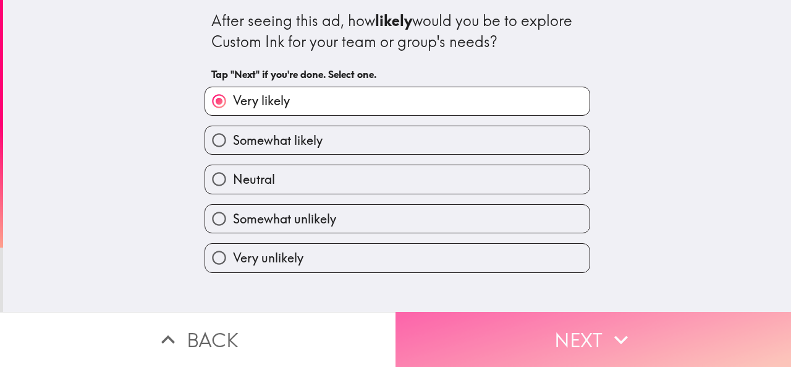
click at [577, 327] on button "Next" at bounding box center [594, 339] width 396 height 55
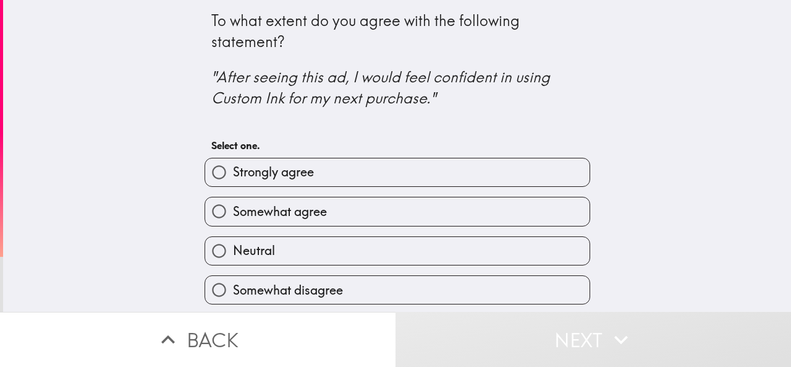
click at [305, 207] on span "Somewhat agree" at bounding box center [280, 211] width 94 height 17
click at [233, 207] on input "Somewhat agree" at bounding box center [219, 211] width 28 height 28
radio input "true"
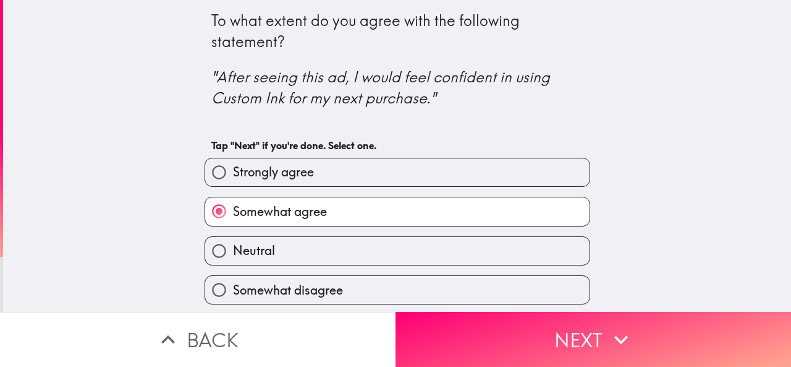
scroll to position [43, 0]
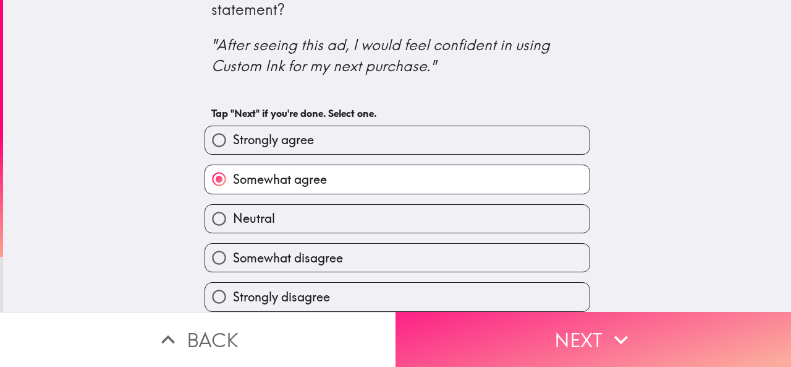
click at [490, 320] on button "Next" at bounding box center [594, 339] width 396 height 55
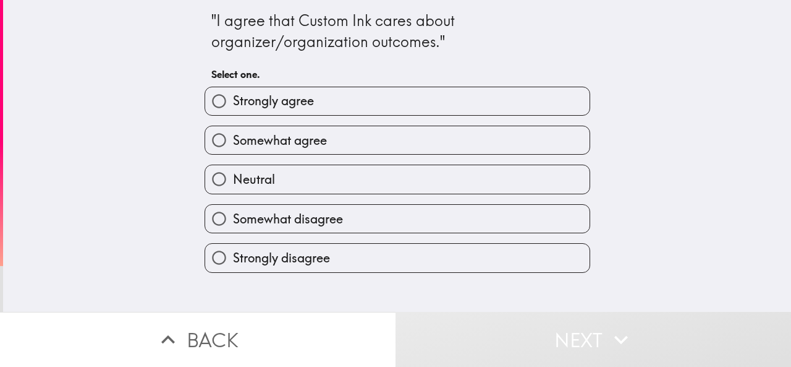
click at [295, 111] on label "Strongly agree" at bounding box center [397, 101] width 385 height 28
click at [233, 111] on input "Strongly agree" at bounding box center [219, 101] width 28 height 28
radio input "true"
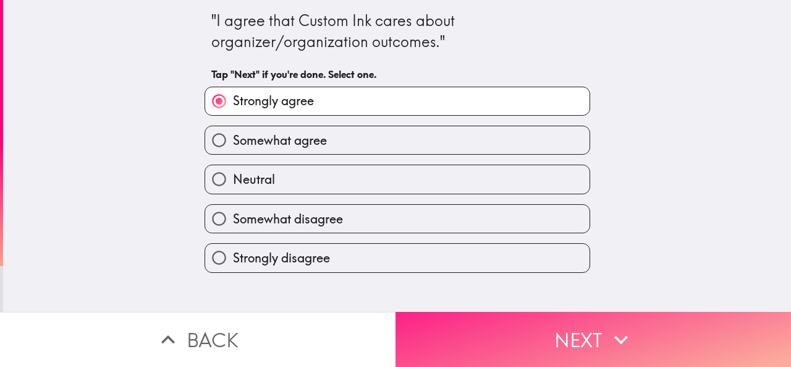
click at [579, 331] on button "Next" at bounding box center [594, 339] width 396 height 55
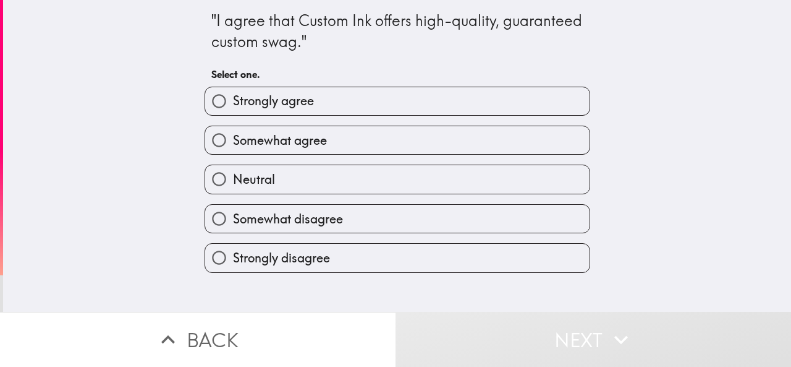
click at [321, 129] on label "Somewhat agree" at bounding box center [397, 140] width 385 height 28
click at [233, 129] on input "Somewhat agree" at bounding box center [219, 140] width 28 height 28
radio input "true"
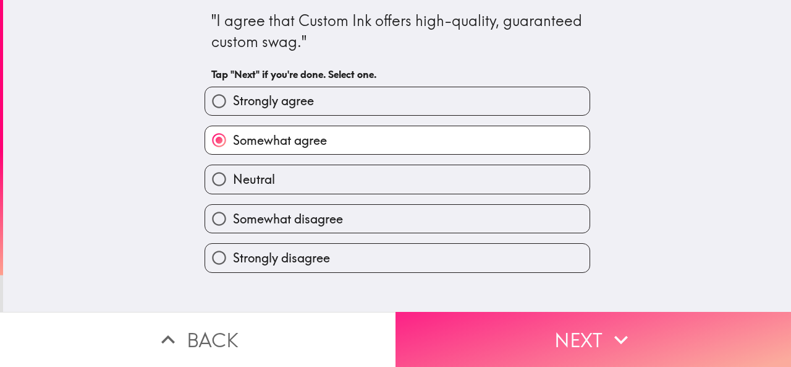
click at [535, 312] on button "Next" at bounding box center [594, 339] width 396 height 55
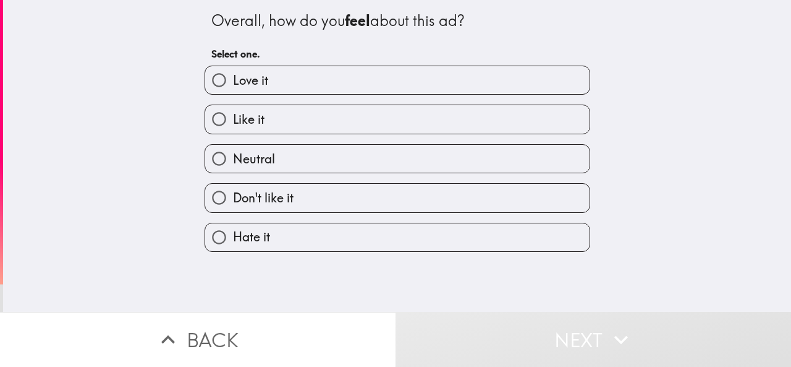
click at [272, 79] on label "Love it" at bounding box center [397, 80] width 385 height 28
click at [233, 79] on input "Love it" at bounding box center [219, 80] width 28 height 28
radio input "true"
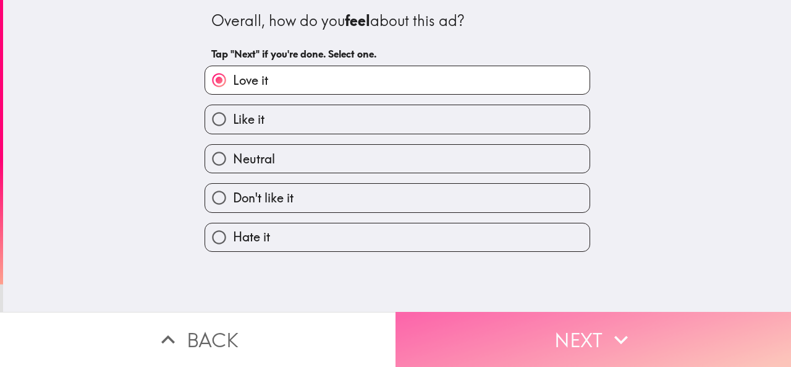
click at [528, 329] on button "Next" at bounding box center [594, 339] width 396 height 55
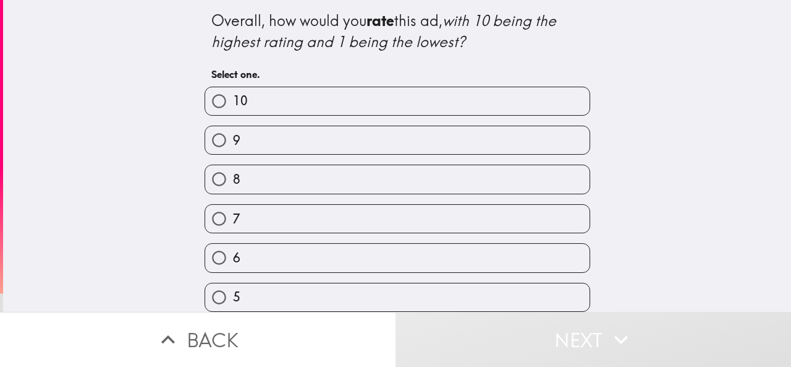
click at [258, 142] on label "9" at bounding box center [397, 140] width 385 height 28
click at [233, 142] on input "9" at bounding box center [219, 140] width 28 height 28
radio input "true"
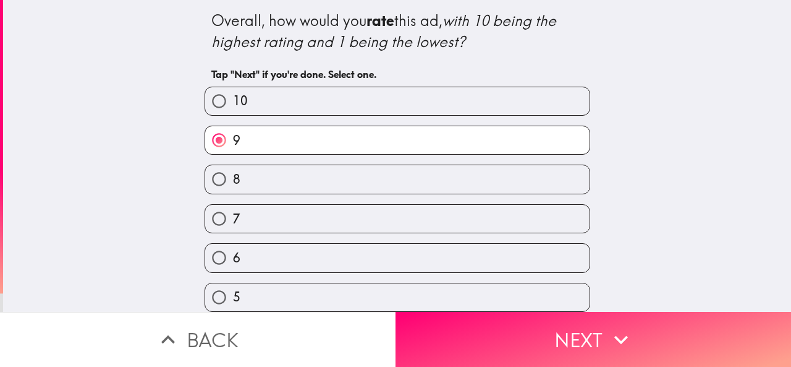
scroll to position [170, 0]
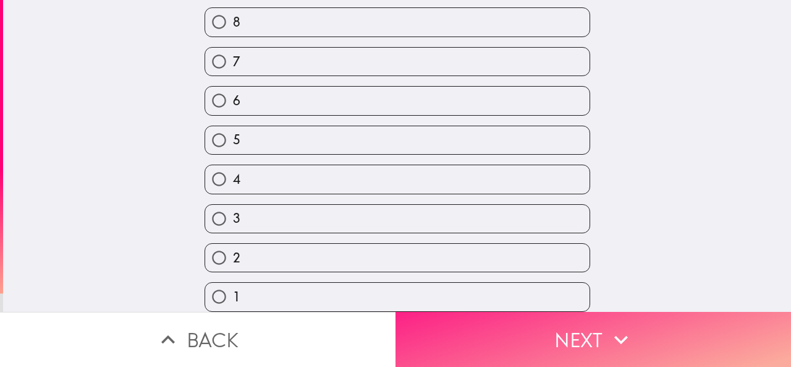
click at [560, 333] on button "Next" at bounding box center [594, 339] width 396 height 55
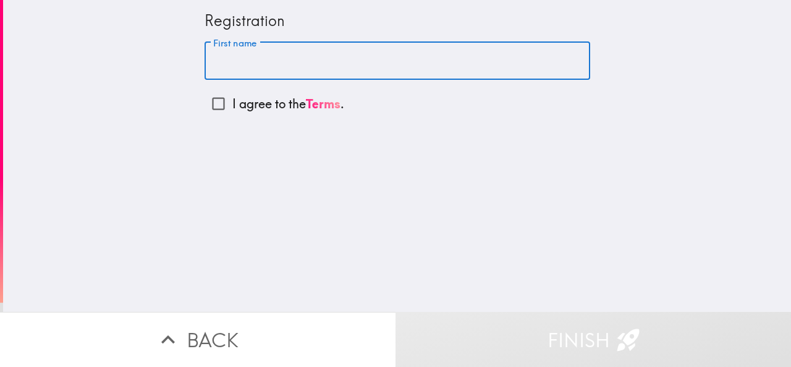
click at [265, 56] on input "First name" at bounding box center [398, 61] width 386 height 38
click at [300, 69] on input "[PERSON_NAME]" at bounding box center [398, 61] width 386 height 38
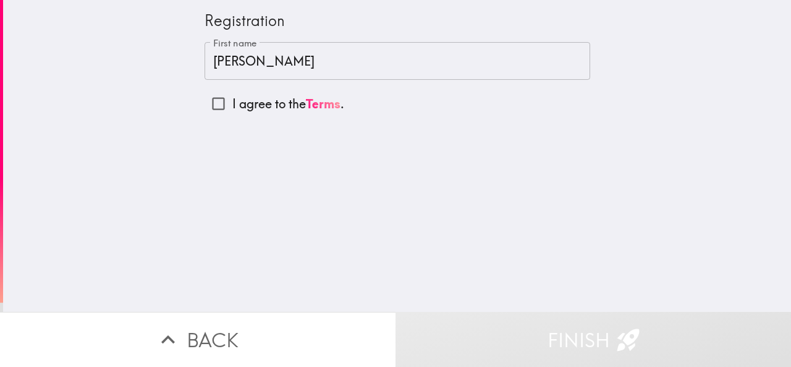
click at [420, 158] on div "Registration First name [PERSON_NAME] First name I agree to the Terms ." at bounding box center [397, 156] width 788 height 312
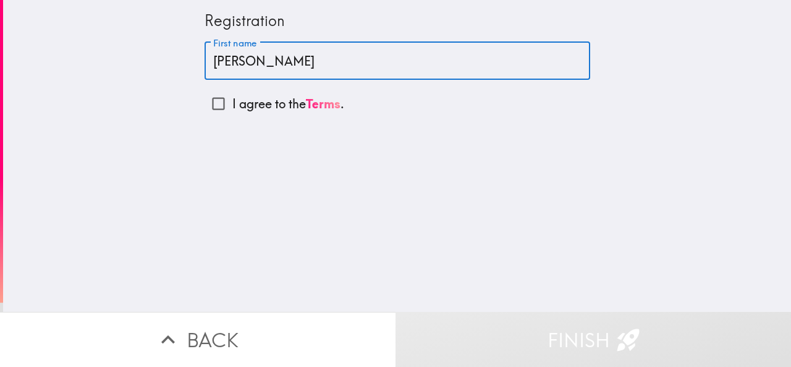
click at [340, 59] on input "[PERSON_NAME]" at bounding box center [398, 61] width 386 height 38
type input "[PERSON_NAME]"
drag, startPoint x: 208, startPoint y: 93, endPoint x: 220, endPoint y: 107, distance: 18.8
click at [208, 93] on input "I agree to the Terms ." at bounding box center [219, 104] width 28 height 28
checkbox input "true"
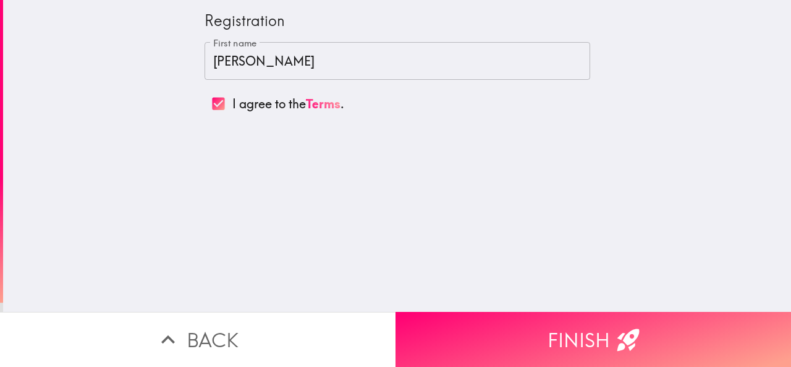
click at [331, 53] on input "[PERSON_NAME]" at bounding box center [398, 61] width 386 height 38
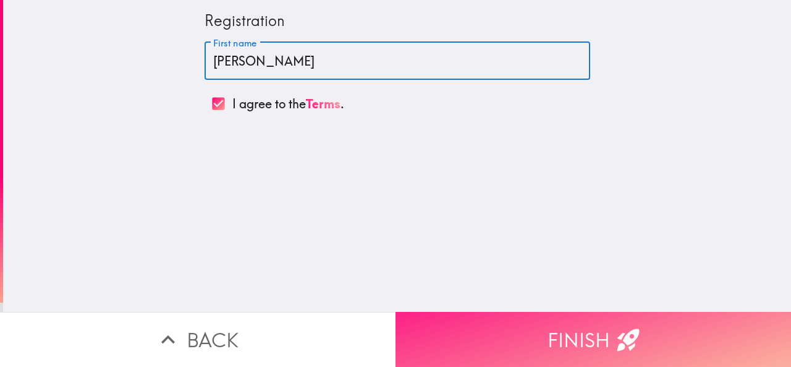
click at [586, 324] on button "Finish" at bounding box center [594, 339] width 396 height 55
